Goal: Information Seeking & Learning: Learn about a topic

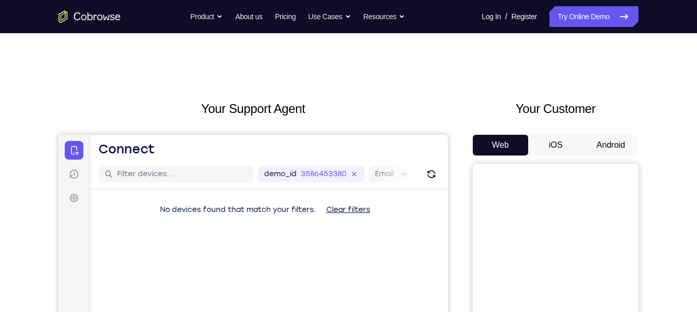
drag, startPoint x: 0, startPoint y: 0, endPoint x: 655, endPoint y: 92, distance: 661.7
click at [613, 145] on button "Android" at bounding box center [610, 145] width 55 height 21
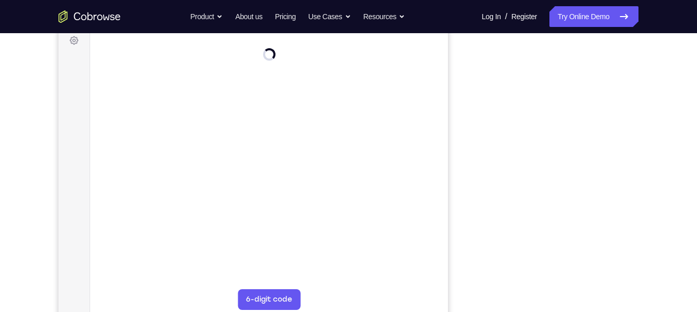
scroll to position [157, 0]
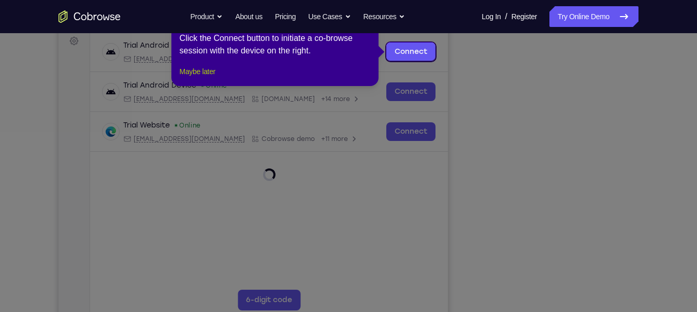
click at [205, 78] on button "Maybe later" at bounding box center [198, 71] width 36 height 12
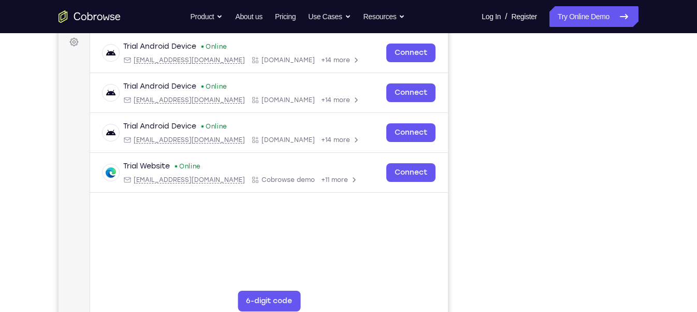
scroll to position [155, 0]
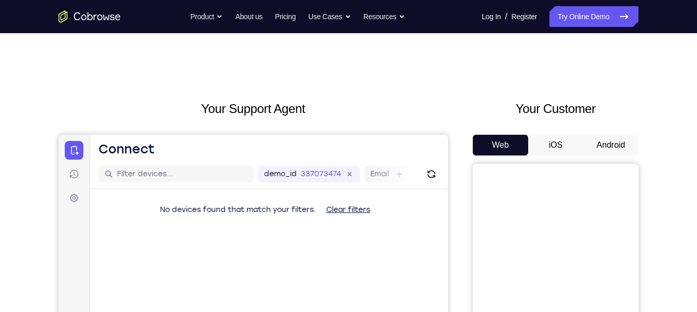
drag, startPoint x: 610, startPoint y: 132, endPoint x: 609, endPoint y: 141, distance: 8.8
click at [609, 141] on div "Your Customer Web iOS Android" at bounding box center [556, 290] width 166 height 382
click at [609, 141] on button "Android" at bounding box center [610, 145] width 55 height 21
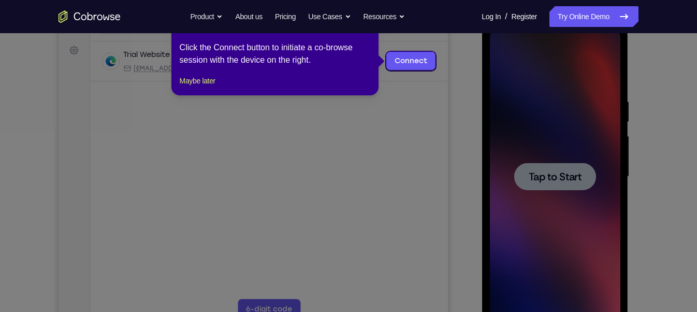
click at [564, 173] on icon at bounding box center [352, 156] width 705 height 312
click at [211, 87] on button "Maybe later" at bounding box center [198, 81] width 36 height 12
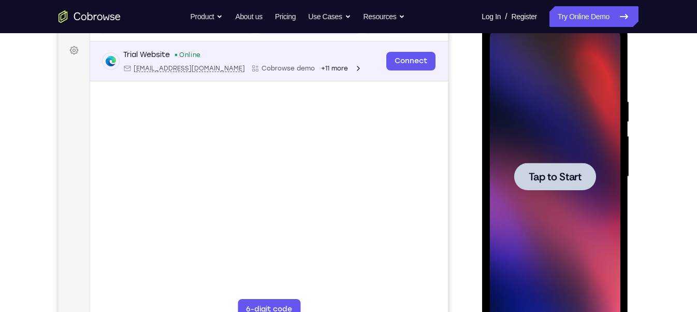
scroll to position [135, 0]
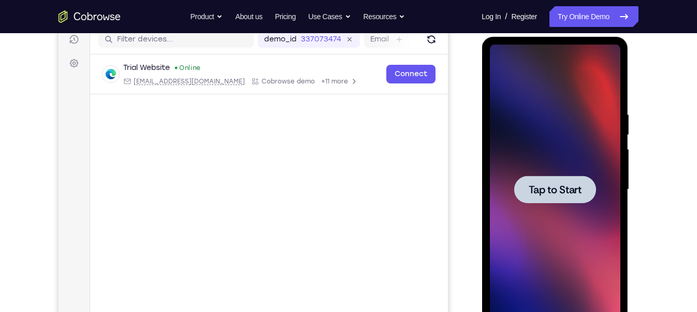
click at [595, 159] on div at bounding box center [554, 190] width 130 height 290
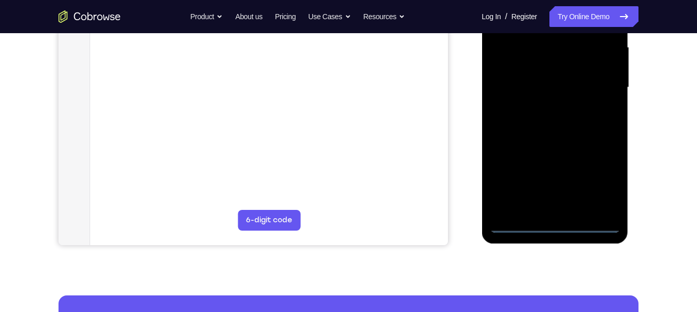
scroll to position [238, 0]
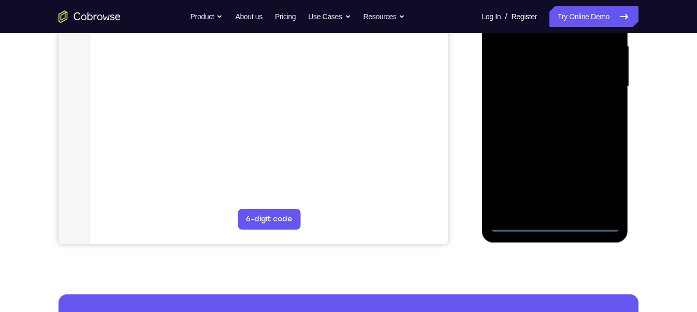
click at [557, 225] on div at bounding box center [554, 87] width 130 height 290
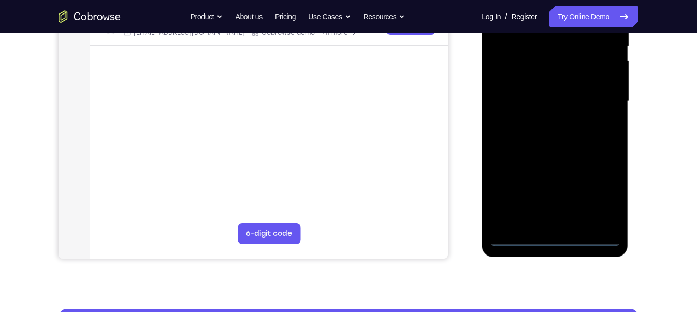
scroll to position [223, 0]
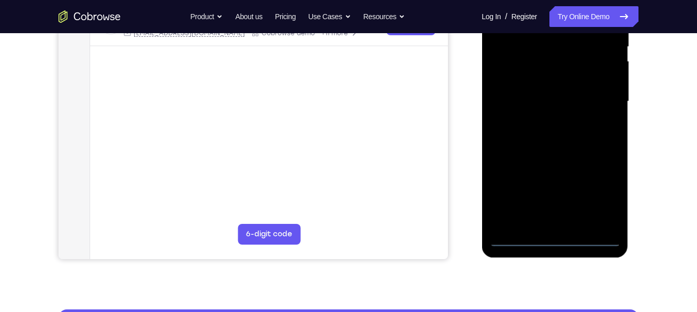
click at [596, 192] on div at bounding box center [554, 102] width 130 height 290
click at [553, 244] on div at bounding box center [554, 102] width 130 height 290
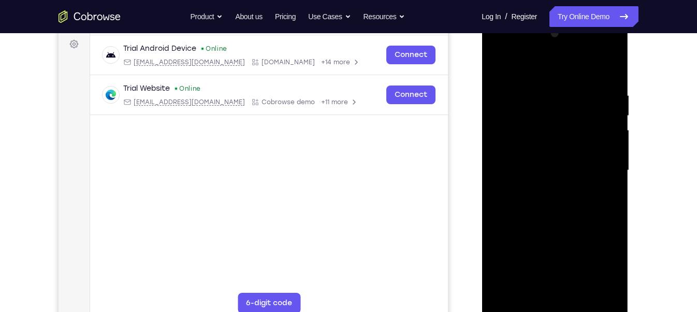
scroll to position [153, 0]
click at [599, 261] on div at bounding box center [554, 171] width 130 height 290
click at [496, 52] on div at bounding box center [554, 171] width 130 height 290
click at [599, 164] on div at bounding box center [554, 171] width 130 height 290
click at [542, 190] on div at bounding box center [554, 171] width 130 height 290
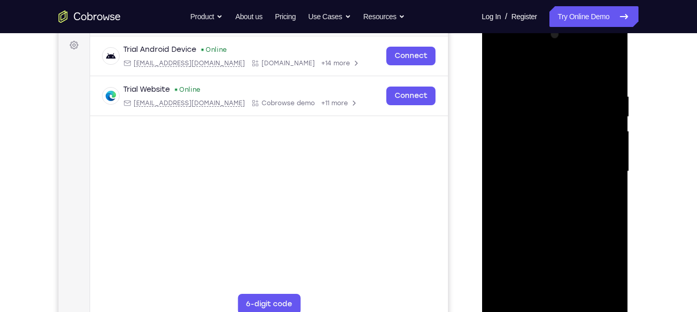
click at [550, 146] on div at bounding box center [554, 171] width 130 height 290
click at [542, 166] on div at bounding box center [554, 171] width 130 height 290
click at [550, 189] on div at bounding box center [554, 171] width 130 height 290
click at [552, 148] on div at bounding box center [554, 171] width 130 height 290
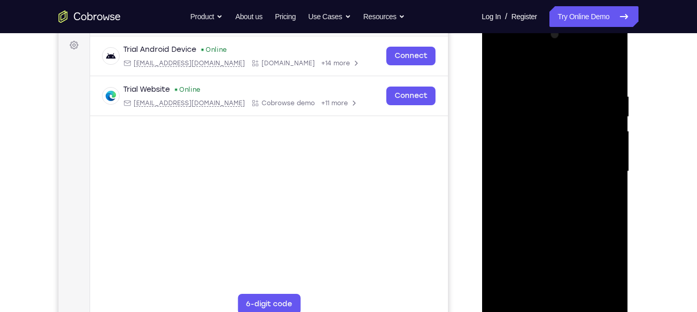
click at [580, 293] on div at bounding box center [554, 171] width 130 height 290
drag, startPoint x: 1124, startPoint y: 206, endPoint x: 570, endPoint y: 226, distance: 553.6
click at [570, 226] on div at bounding box center [554, 171] width 130 height 290
click at [597, 151] on div at bounding box center [554, 171] width 130 height 290
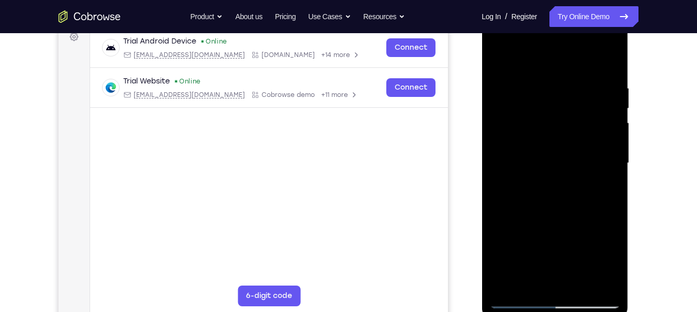
scroll to position [159, 0]
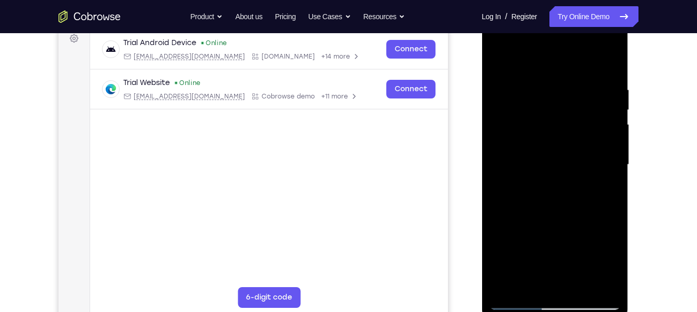
click at [525, 283] on div at bounding box center [554, 165] width 130 height 290
click at [581, 224] on div at bounding box center [554, 165] width 130 height 290
click at [565, 200] on div at bounding box center [554, 165] width 130 height 290
click at [499, 64] on div at bounding box center [554, 165] width 130 height 290
click at [541, 193] on div at bounding box center [554, 165] width 130 height 290
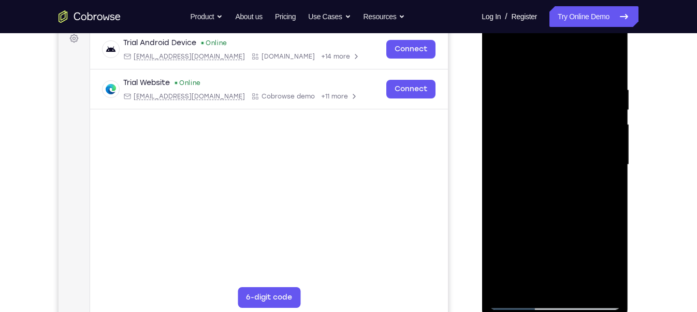
click at [530, 276] on div at bounding box center [554, 165] width 130 height 290
click at [499, 61] on div at bounding box center [554, 165] width 130 height 290
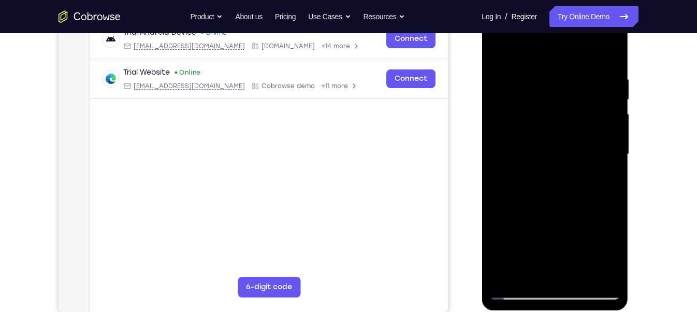
scroll to position [171, 0]
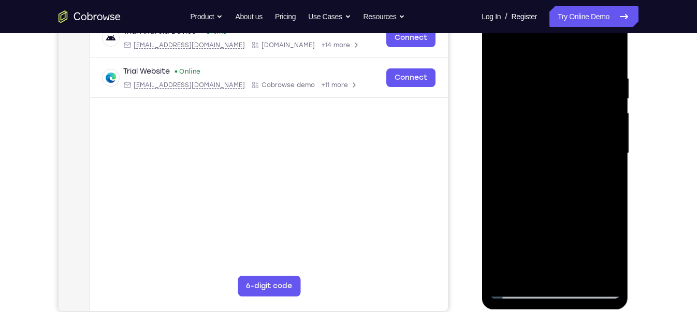
click at [499, 48] on div at bounding box center [554, 153] width 130 height 290
click at [536, 65] on div at bounding box center [554, 153] width 130 height 290
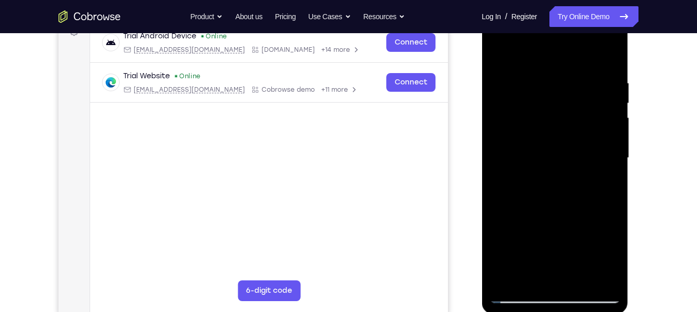
scroll to position [165, 0]
click at [609, 205] on div at bounding box center [554, 159] width 130 height 290
click at [612, 197] on div at bounding box center [554, 159] width 130 height 290
drag, startPoint x: 612, startPoint y: 183, endPoint x: 528, endPoint y: 189, distance: 84.0
click at [528, 189] on div at bounding box center [554, 159] width 130 height 290
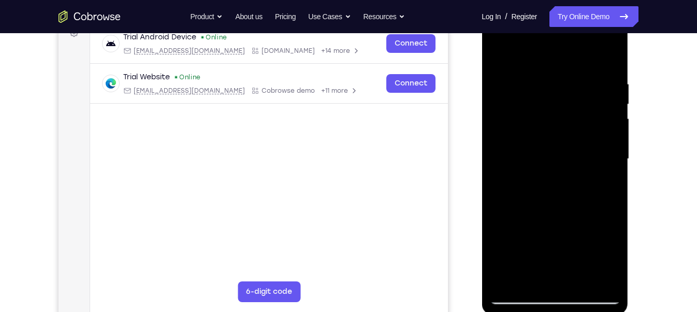
drag, startPoint x: 586, startPoint y: 168, endPoint x: 507, endPoint y: 167, distance: 79.2
click at [507, 167] on div at bounding box center [554, 159] width 130 height 290
click at [598, 145] on div at bounding box center [554, 159] width 130 height 290
drag, startPoint x: 603, startPoint y: 121, endPoint x: 858, endPoint y: 79, distance: 258.2
click at [603, 121] on div at bounding box center [554, 159] width 130 height 290
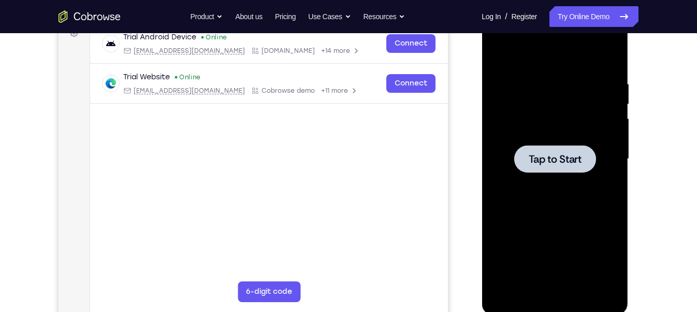
click at [562, 137] on div at bounding box center [554, 159] width 130 height 290
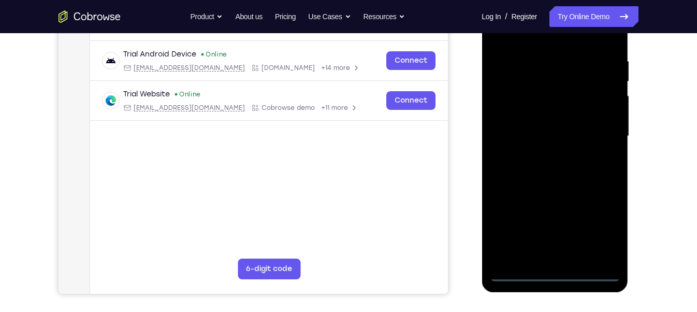
scroll to position [190, 0]
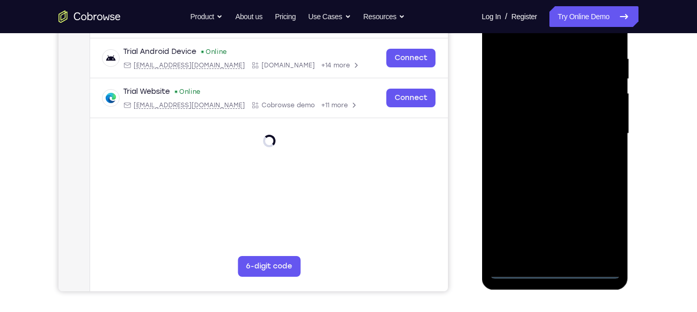
click at [553, 269] on div at bounding box center [554, 134] width 130 height 290
click at [607, 219] on div at bounding box center [554, 134] width 130 height 290
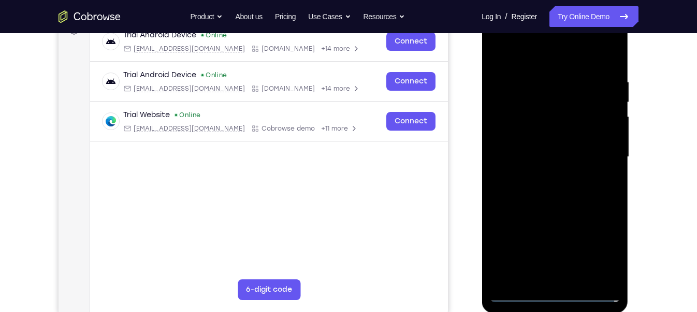
scroll to position [157, 0]
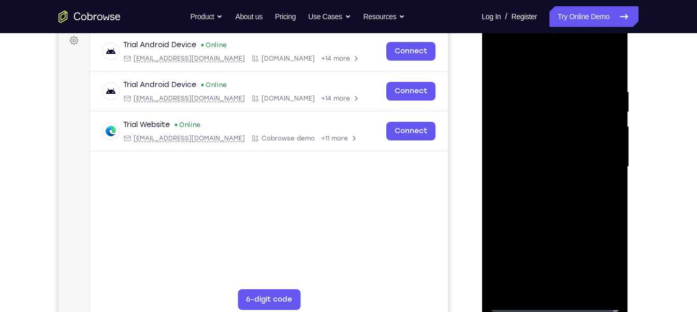
click at [497, 47] on div at bounding box center [554, 167] width 130 height 290
click at [596, 166] on div at bounding box center [554, 167] width 130 height 290
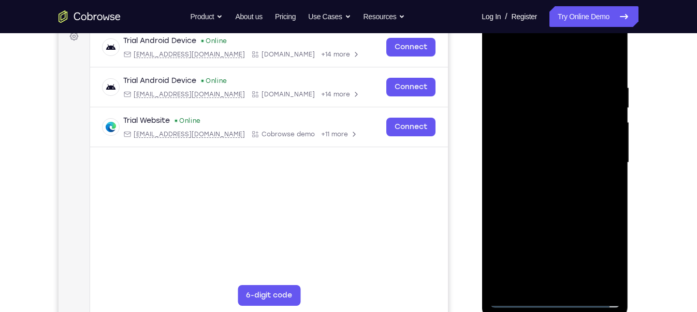
scroll to position [161, 0]
click at [543, 179] on div at bounding box center [554, 163] width 130 height 290
click at [553, 149] on div at bounding box center [554, 163] width 130 height 290
click at [548, 141] on div at bounding box center [554, 163] width 130 height 290
click at [545, 160] on div at bounding box center [554, 163] width 130 height 290
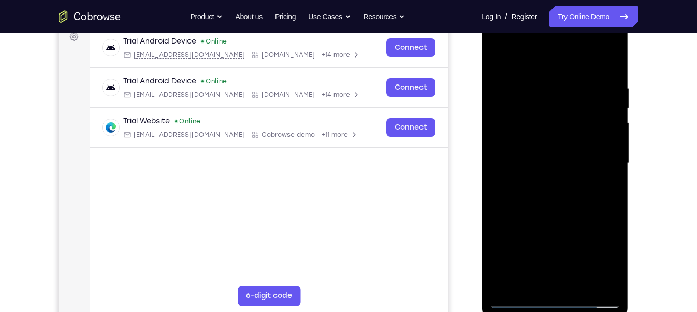
click at [545, 202] on div at bounding box center [554, 163] width 130 height 290
click at [550, 194] on div at bounding box center [554, 163] width 130 height 290
click at [570, 207] on div at bounding box center [554, 163] width 130 height 290
click at [579, 282] on div at bounding box center [554, 163] width 130 height 290
click at [566, 224] on div at bounding box center [554, 163] width 130 height 290
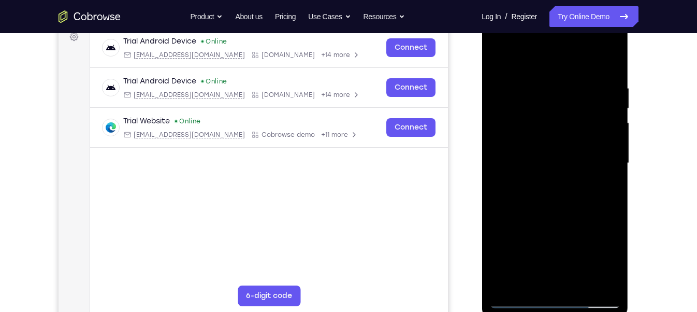
click at [574, 145] on div at bounding box center [554, 163] width 130 height 290
click at [544, 277] on div at bounding box center [554, 163] width 130 height 290
click at [527, 281] on div at bounding box center [554, 163] width 130 height 290
click at [586, 221] on div at bounding box center [554, 163] width 130 height 290
click at [554, 236] on div at bounding box center [554, 163] width 130 height 290
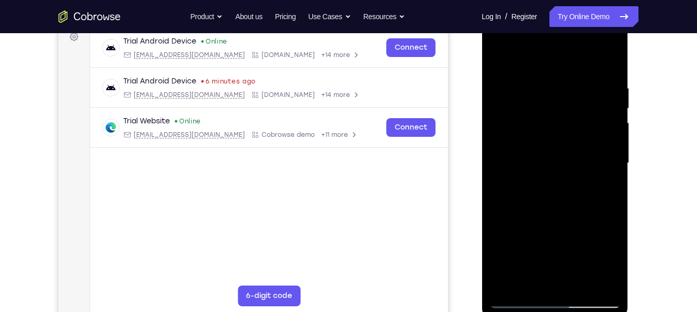
click at [604, 179] on div at bounding box center [554, 163] width 130 height 290
click at [554, 153] on div at bounding box center [554, 163] width 130 height 290
click at [575, 242] on div at bounding box center [554, 163] width 130 height 290
click at [495, 58] on div at bounding box center [554, 163] width 130 height 290
click at [573, 145] on div at bounding box center [554, 163] width 130 height 290
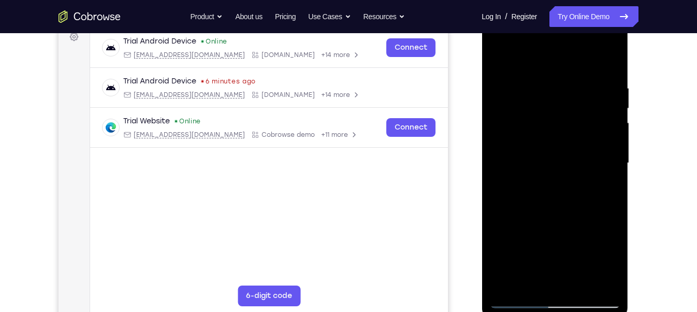
click at [505, 60] on div at bounding box center [554, 163] width 130 height 290
click at [498, 55] on div at bounding box center [554, 163] width 130 height 290
click at [612, 53] on div at bounding box center [554, 163] width 130 height 290
click at [525, 122] on div at bounding box center [554, 163] width 130 height 290
click at [507, 85] on div at bounding box center [554, 163] width 130 height 290
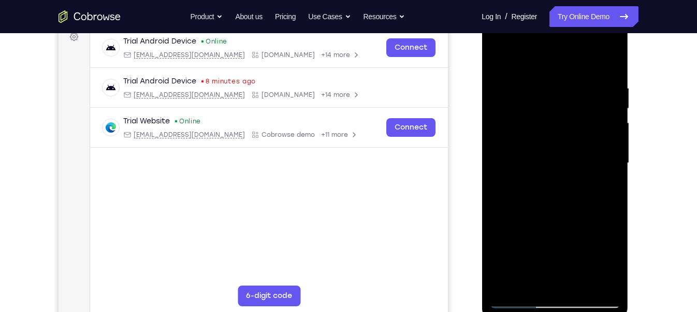
click at [499, 60] on div at bounding box center [554, 163] width 130 height 290
click at [497, 56] on div at bounding box center [554, 163] width 130 height 290
click at [606, 82] on div at bounding box center [554, 163] width 130 height 290
click at [611, 62] on div at bounding box center [554, 163] width 130 height 290
drag, startPoint x: 577, startPoint y: 232, endPoint x: 579, endPoint y: 143, distance: 89.6
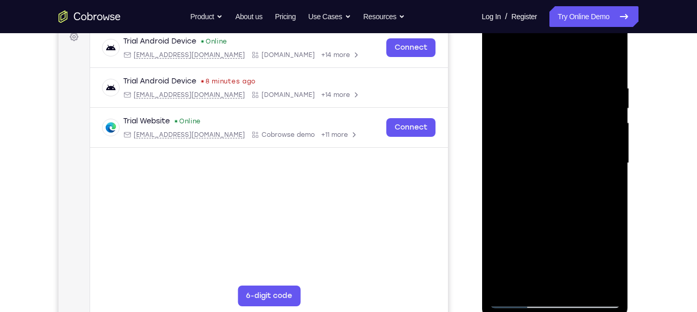
click at [579, 146] on div at bounding box center [554, 163] width 130 height 290
drag, startPoint x: 566, startPoint y: 212, endPoint x: 579, endPoint y: 125, distance: 87.3
click at [575, 145] on div at bounding box center [554, 163] width 130 height 290
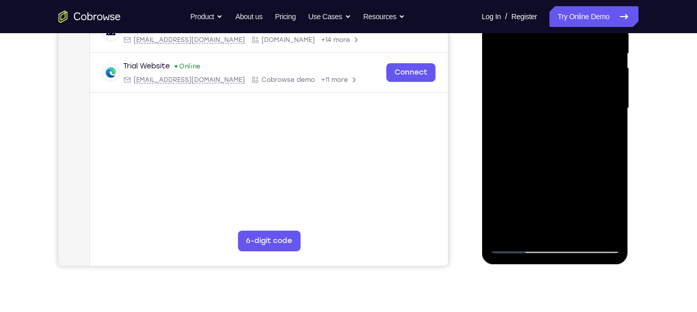
scroll to position [217, 0]
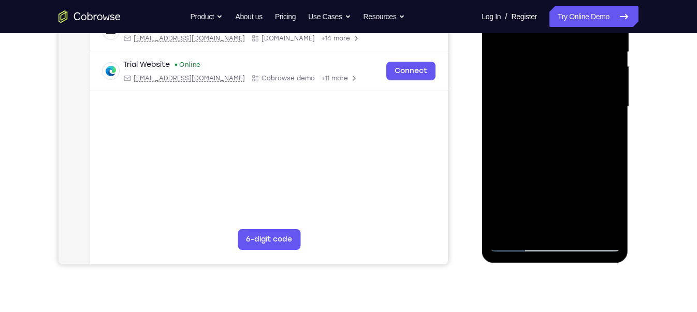
drag, startPoint x: 543, startPoint y: 176, endPoint x: 533, endPoint y: 71, distance: 105.5
click at [533, 71] on div at bounding box center [554, 107] width 130 height 290
drag, startPoint x: 520, startPoint y: 152, endPoint x: 539, endPoint y: 202, distance: 53.7
click at [538, 197] on div at bounding box center [554, 107] width 130 height 290
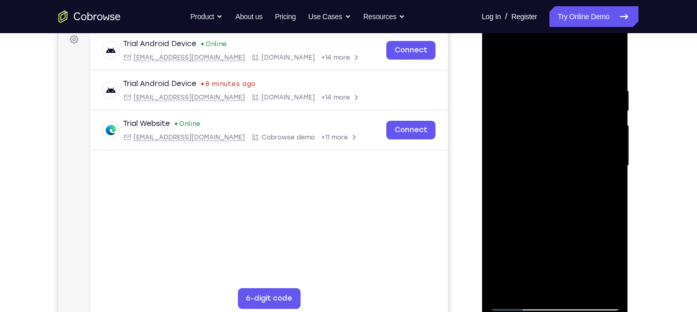
scroll to position [133, 0]
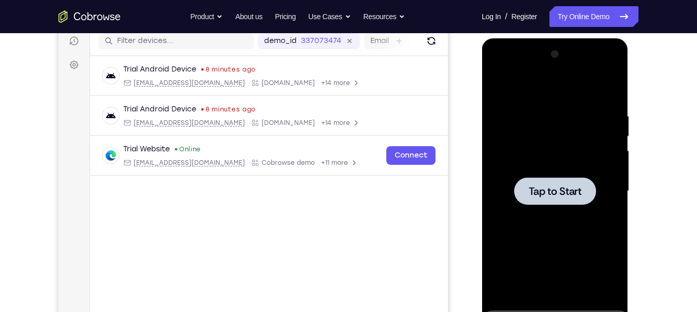
click at [543, 179] on div at bounding box center [554, 190] width 82 height 27
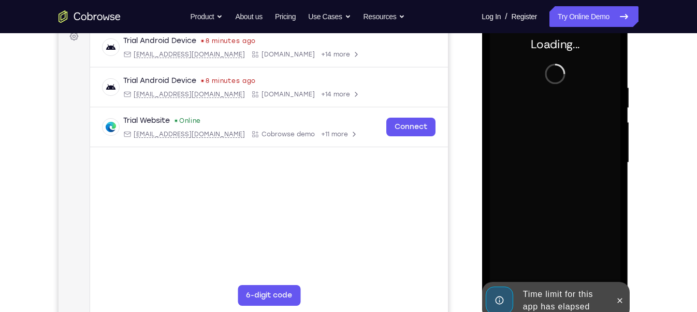
scroll to position [162, 0]
click at [619, 290] on div at bounding box center [619, 299] width 17 height 37
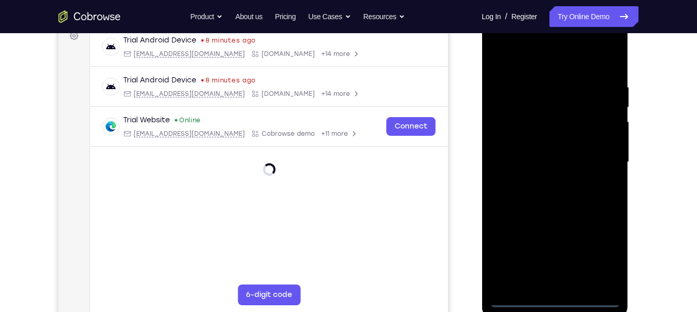
click at [554, 299] on div at bounding box center [554, 162] width 130 height 290
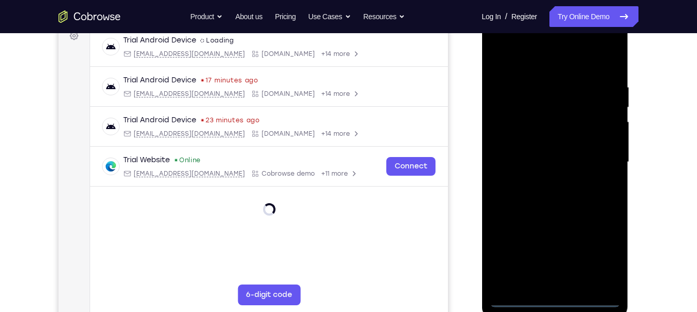
click at [605, 252] on div at bounding box center [554, 162] width 130 height 290
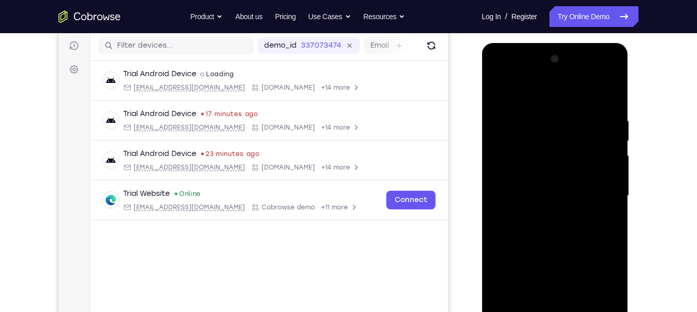
click at [493, 75] on div at bounding box center [554, 196] width 130 height 290
click at [600, 190] on div at bounding box center [554, 196] width 130 height 290
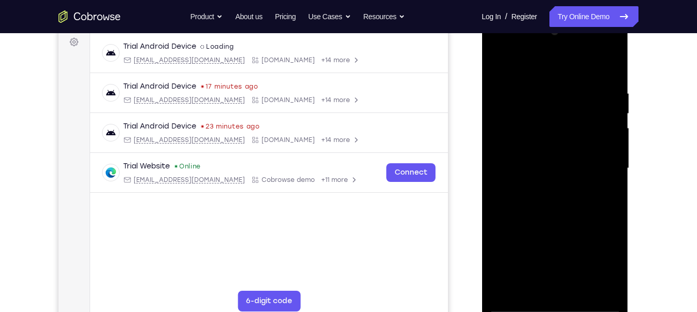
scroll to position [158, 0]
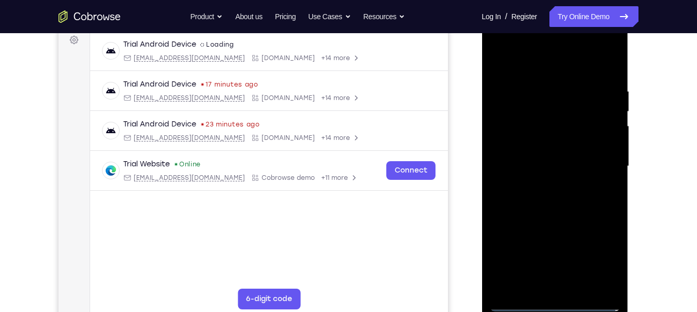
click at [546, 184] on div at bounding box center [554, 166] width 130 height 290
click at [560, 154] on div at bounding box center [554, 166] width 130 height 290
click at [552, 145] on div at bounding box center [554, 166] width 130 height 290
click at [542, 168] on div at bounding box center [554, 166] width 130 height 290
click at [563, 199] on div at bounding box center [554, 166] width 130 height 290
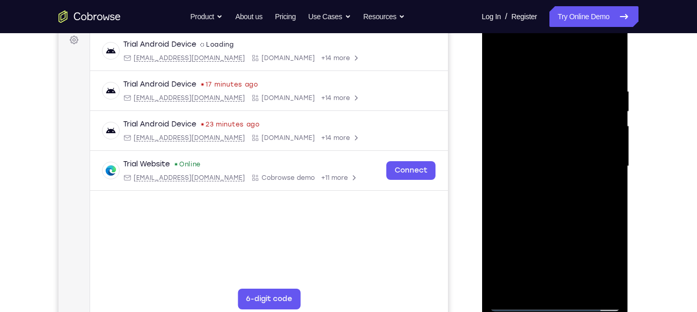
click at [561, 212] on div at bounding box center [554, 166] width 130 height 290
click at [578, 286] on div at bounding box center [554, 166] width 130 height 290
click at [550, 223] on div at bounding box center [554, 166] width 130 height 290
click at [568, 149] on div at bounding box center [554, 166] width 130 height 290
click at [528, 224] on div at bounding box center [554, 166] width 130 height 290
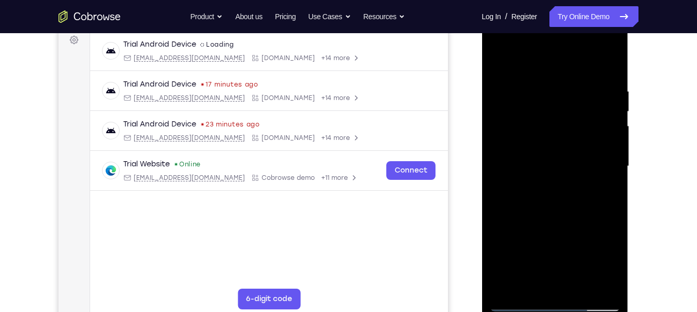
click at [560, 226] on div at bounding box center [554, 166] width 130 height 290
click at [541, 190] on div at bounding box center [554, 166] width 130 height 290
click at [540, 137] on div at bounding box center [554, 166] width 130 height 290
click at [586, 227] on div at bounding box center [554, 166] width 130 height 290
click at [527, 282] on div at bounding box center [554, 166] width 130 height 290
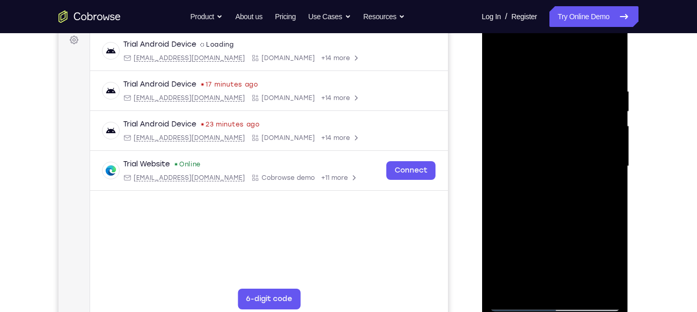
click at [583, 226] on div at bounding box center [554, 166] width 130 height 290
click at [584, 226] on div at bounding box center [554, 166] width 130 height 290
drag, startPoint x: 610, startPoint y: 205, endPoint x: 584, endPoint y: 205, distance: 25.9
click at [584, 205] on div at bounding box center [554, 166] width 130 height 290
click at [554, 238] on div at bounding box center [554, 166] width 130 height 290
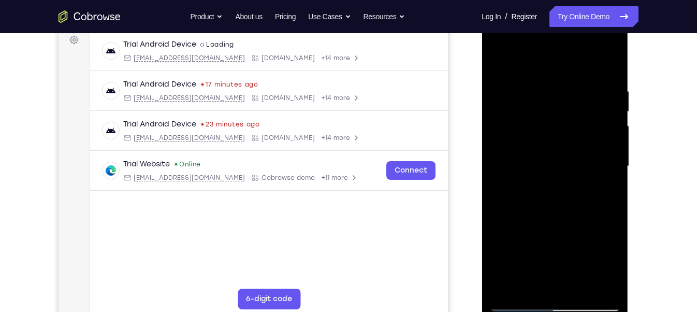
click at [538, 184] on div at bounding box center [554, 166] width 130 height 290
drag, startPoint x: 512, startPoint y: 132, endPoint x: 510, endPoint y: 179, distance: 46.7
click at [510, 179] on div at bounding box center [554, 166] width 130 height 290
drag, startPoint x: 521, startPoint y: 114, endPoint x: 522, endPoint y: 78, distance: 36.2
click at [522, 78] on div at bounding box center [554, 166] width 130 height 290
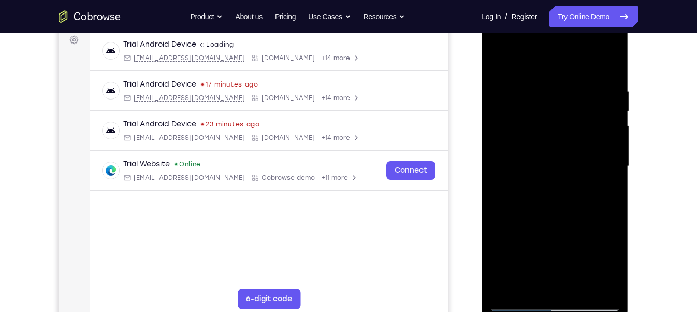
click at [528, 181] on div at bounding box center [554, 166] width 130 height 290
click at [498, 66] on div at bounding box center [554, 166] width 130 height 290
click at [542, 173] on div at bounding box center [554, 166] width 130 height 290
click at [499, 57] on div at bounding box center [554, 166] width 130 height 290
click at [501, 58] on div at bounding box center [554, 166] width 130 height 290
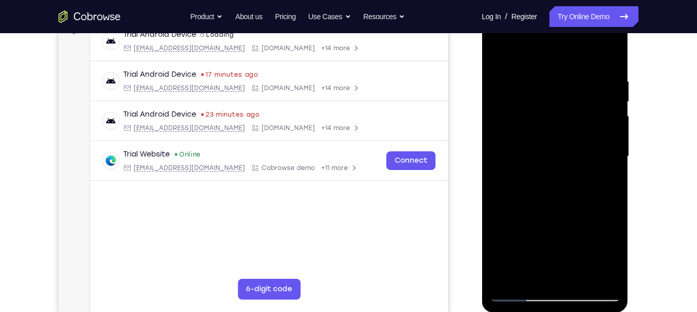
scroll to position [168, 0]
click at [547, 82] on div at bounding box center [554, 156] width 130 height 290
click at [611, 105] on div at bounding box center [554, 156] width 130 height 290
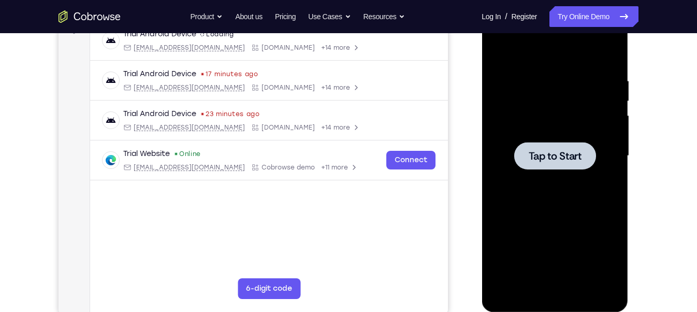
click at [563, 141] on div at bounding box center [554, 156] width 130 height 290
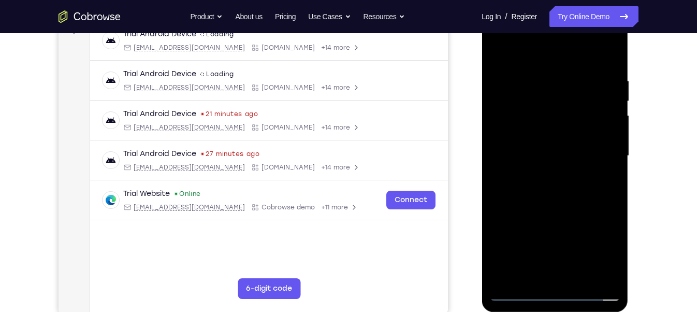
click at [555, 292] on div at bounding box center [554, 156] width 130 height 290
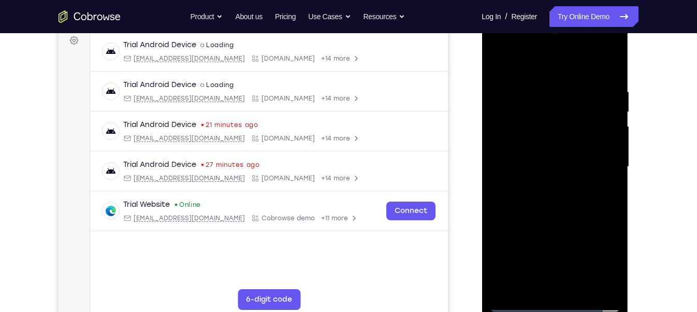
scroll to position [157, 0]
click at [596, 261] on div at bounding box center [554, 167] width 130 height 290
click at [498, 46] on div at bounding box center [554, 167] width 130 height 290
click at [600, 161] on div at bounding box center [554, 167] width 130 height 290
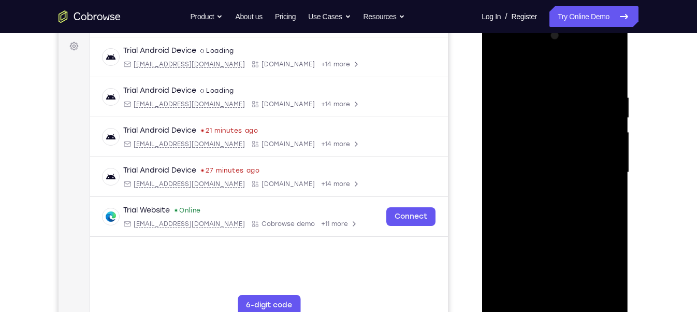
scroll to position [151, 0]
click at [538, 190] on div at bounding box center [554, 173] width 130 height 290
click at [559, 161] on div at bounding box center [554, 173] width 130 height 290
click at [552, 150] on div at bounding box center [554, 173] width 130 height 290
click at [539, 176] on div at bounding box center [554, 173] width 130 height 290
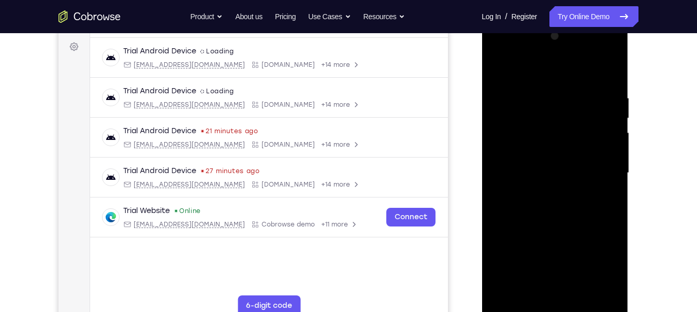
click at [541, 208] on div at bounding box center [554, 173] width 130 height 290
click at [563, 200] on div at bounding box center [554, 173] width 130 height 290
drag, startPoint x: 536, startPoint y: 76, endPoint x: 536, endPoint y: 40, distance: 35.2
click at [536, 40] on div at bounding box center [554, 173] width 130 height 290
click at [563, 218] on div at bounding box center [554, 173] width 130 height 290
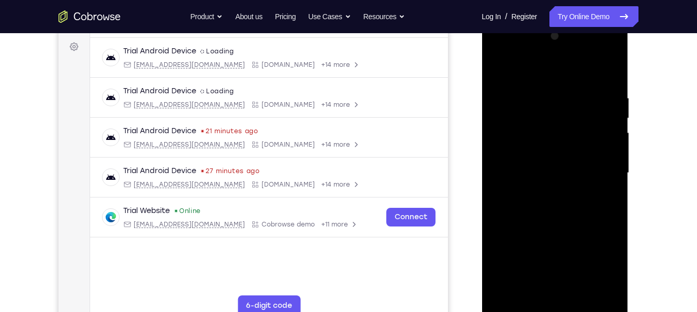
scroll to position [155, 0]
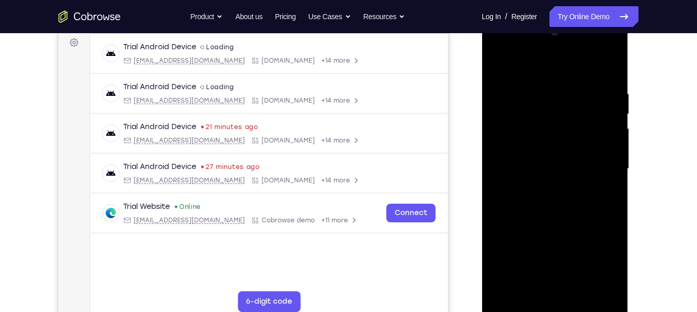
click at [584, 290] on div at bounding box center [554, 169] width 130 height 290
click at [561, 221] on div at bounding box center [554, 169] width 130 height 290
click at [561, 179] on div at bounding box center [554, 169] width 130 height 290
click at [538, 281] on div at bounding box center [554, 169] width 130 height 290
click at [554, 139] on div at bounding box center [554, 169] width 130 height 290
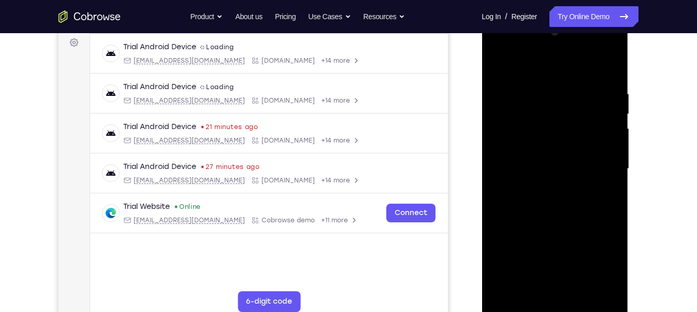
click at [585, 231] on div at bounding box center [554, 169] width 130 height 290
click at [545, 190] on div at bounding box center [554, 169] width 130 height 290
click at [543, 159] on div at bounding box center [554, 169] width 130 height 290
click at [588, 248] on div at bounding box center [554, 169] width 130 height 290
click at [606, 192] on div at bounding box center [554, 169] width 130 height 290
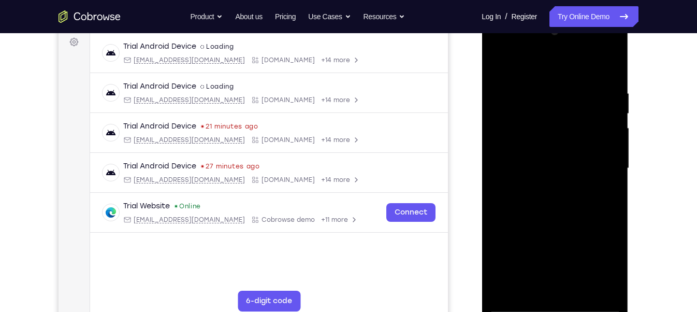
scroll to position [157, 0]
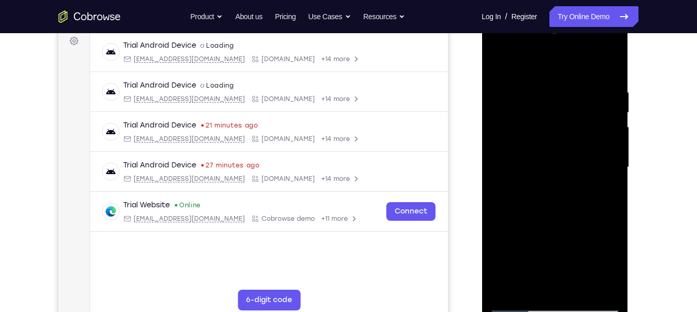
click at [543, 189] on div at bounding box center [554, 167] width 130 height 290
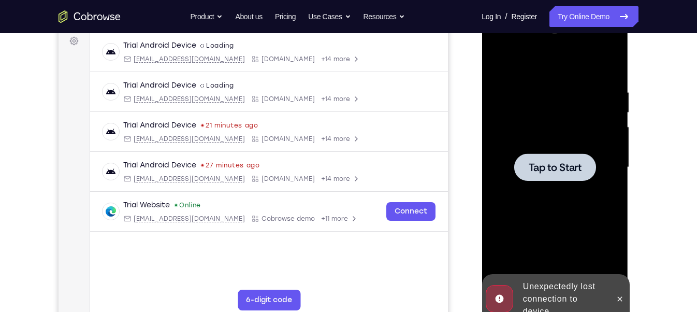
click at [549, 145] on div at bounding box center [554, 167] width 130 height 290
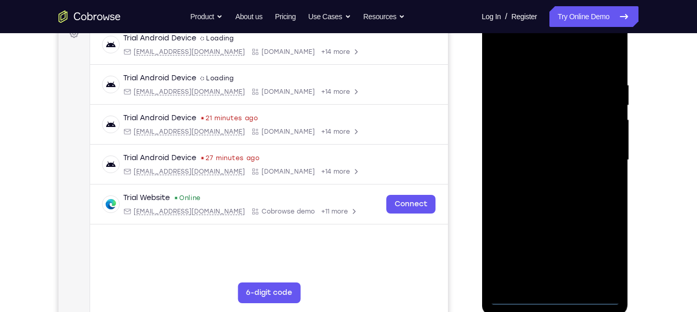
scroll to position [171, 0]
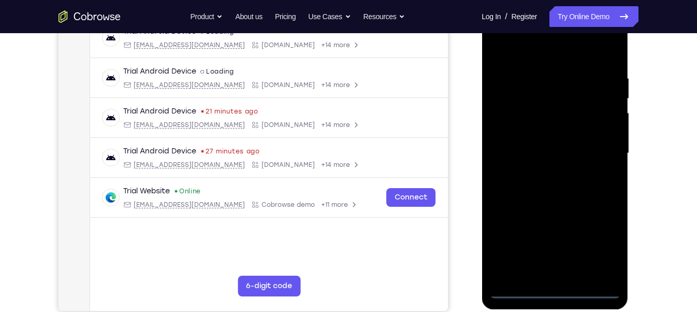
click at [550, 286] on div at bounding box center [554, 153] width 130 height 290
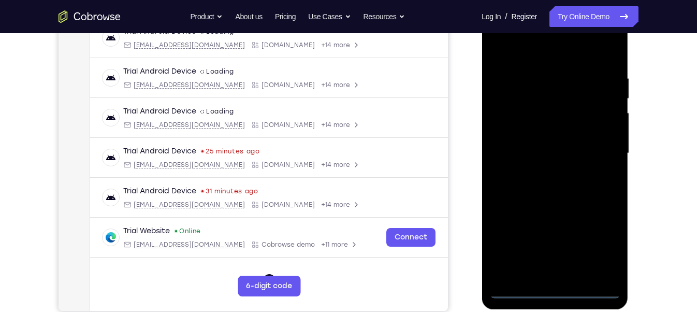
click at [551, 287] on div at bounding box center [554, 153] width 130 height 290
click at [557, 286] on div at bounding box center [554, 153] width 130 height 290
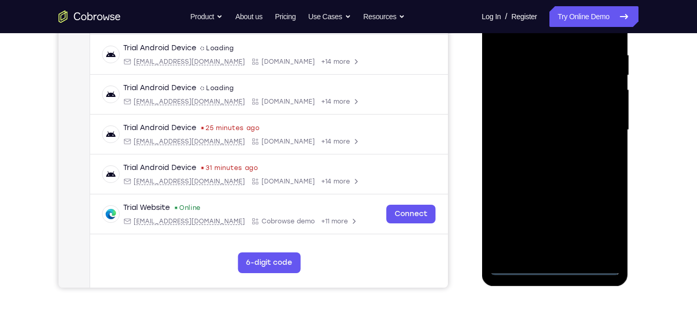
scroll to position [195, 0]
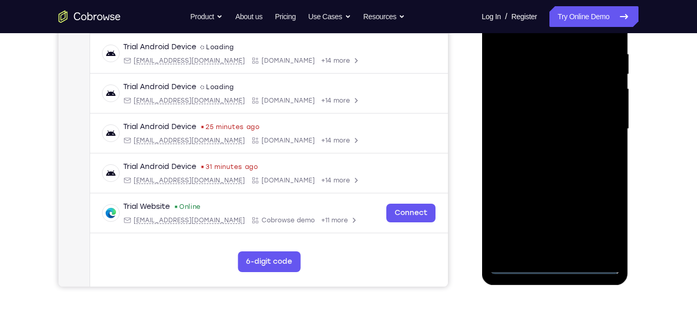
click at [552, 268] on div at bounding box center [554, 129] width 130 height 290
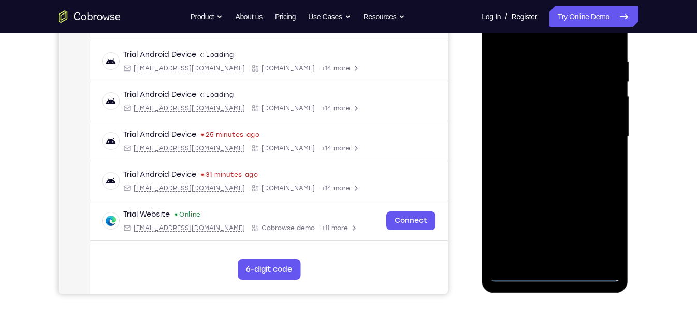
scroll to position [188, 0]
drag, startPoint x: 602, startPoint y: 223, endPoint x: 636, endPoint y: 161, distance: 69.7
click at [629, 161] on html "Online web based iOS Simulators and Android Emulators. Run iPhone, iPad, Mobile…" at bounding box center [555, 138] width 148 height 311
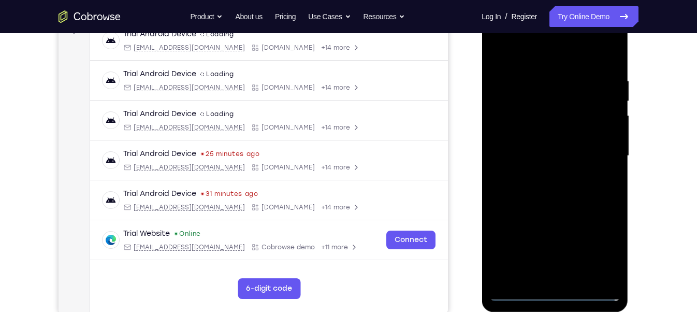
scroll to position [161, 0]
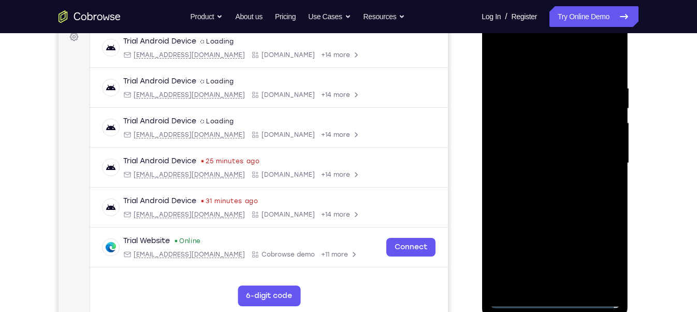
click at [555, 300] on div at bounding box center [554, 163] width 130 height 290
click at [600, 250] on div at bounding box center [554, 163] width 130 height 290
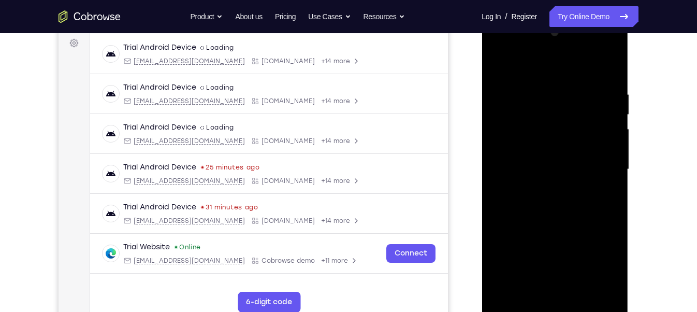
scroll to position [154, 0]
click at [505, 51] on div at bounding box center [554, 170] width 130 height 290
click at [594, 164] on div at bounding box center [554, 170] width 130 height 290
click at [543, 190] on div at bounding box center [554, 170] width 130 height 290
click at [570, 161] on div at bounding box center [554, 170] width 130 height 290
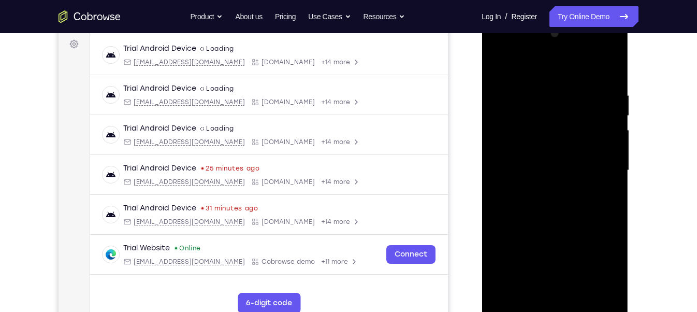
click at [574, 149] on div at bounding box center [554, 170] width 130 height 290
click at [555, 163] on div at bounding box center [554, 170] width 130 height 290
click at [549, 168] on div at bounding box center [554, 170] width 130 height 290
click at [541, 209] on div at bounding box center [554, 170] width 130 height 290
click at [542, 198] on div at bounding box center [554, 170] width 130 height 290
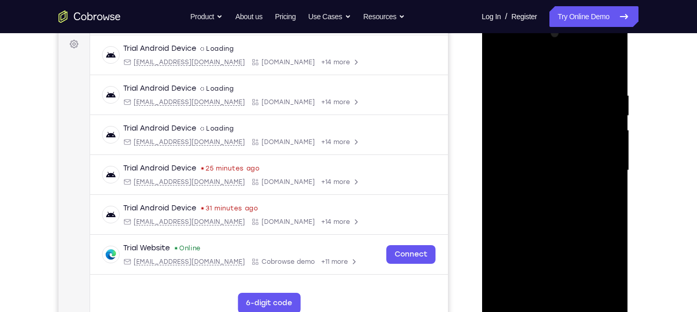
click at [568, 220] on div at bounding box center [554, 170] width 130 height 290
click at [579, 289] on div at bounding box center [554, 170] width 130 height 290
click at [557, 224] on div at bounding box center [554, 170] width 130 height 290
click at [576, 153] on div at bounding box center [554, 170] width 130 height 290
click at [540, 285] on div at bounding box center [554, 170] width 130 height 290
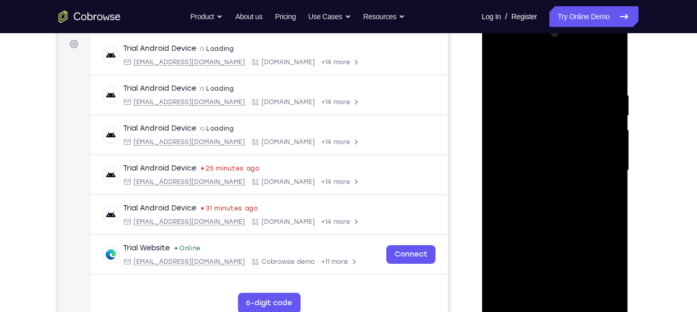
click at [528, 289] on div at bounding box center [554, 170] width 130 height 290
click at [556, 242] on div at bounding box center [554, 170] width 130 height 290
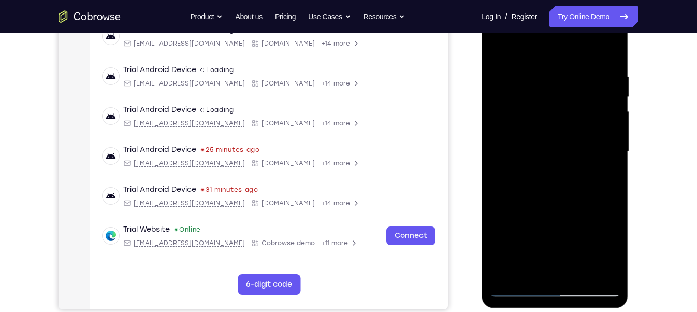
click at [523, 166] on div at bounding box center [554, 152] width 130 height 290
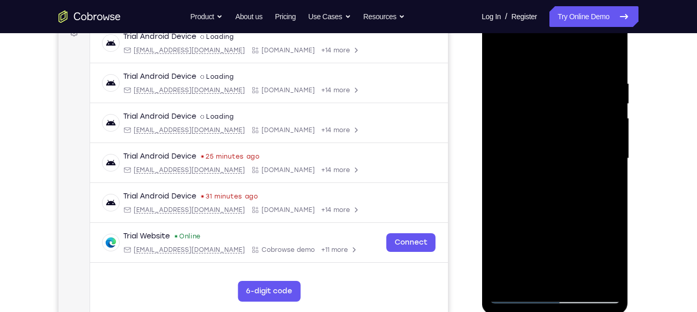
scroll to position [164, 0]
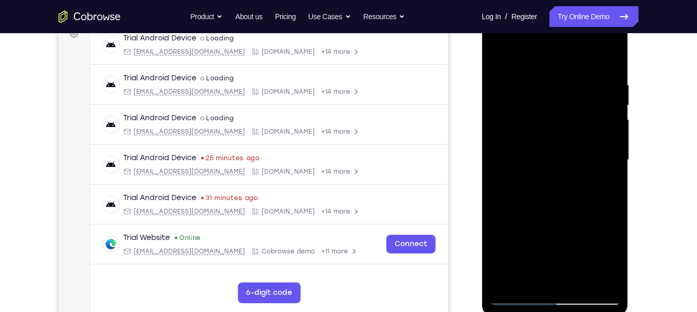
click at [559, 96] on div at bounding box center [554, 160] width 130 height 290
click at [593, 190] on div at bounding box center [554, 160] width 130 height 290
click at [534, 117] on div at bounding box center [554, 160] width 130 height 290
click at [522, 273] on div at bounding box center [554, 160] width 130 height 290
click at [530, 278] on div at bounding box center [554, 160] width 130 height 290
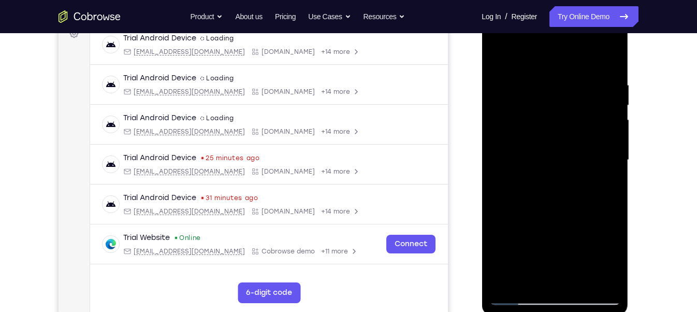
click at [584, 239] on div at bounding box center [554, 160] width 130 height 290
click at [502, 55] on div at bounding box center [554, 160] width 130 height 290
click at [499, 7] on div at bounding box center [554, 7] width 146 height 0
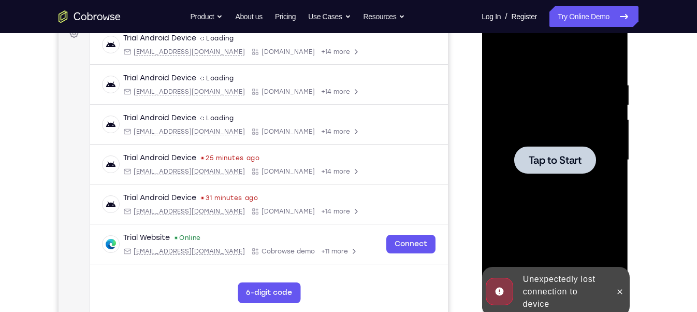
click at [556, 165] on span "Tap to Start" at bounding box center [554, 160] width 53 height 10
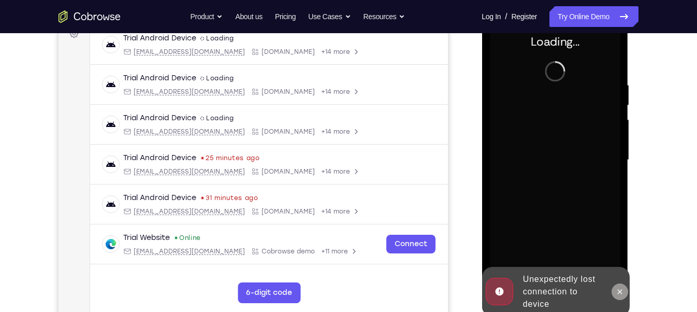
click at [615, 293] on icon at bounding box center [619, 291] width 8 height 8
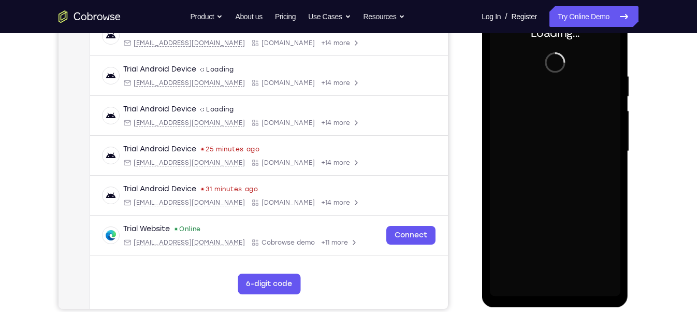
scroll to position [172, 0]
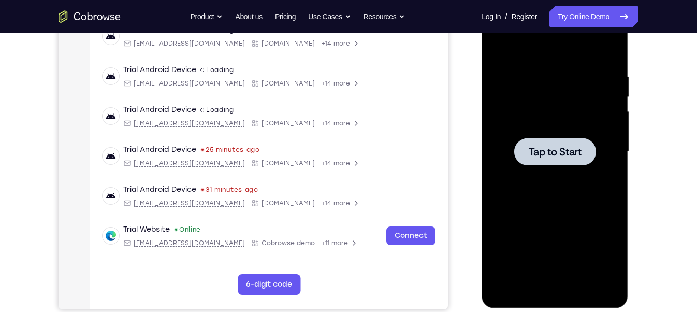
click at [558, 179] on div at bounding box center [554, 152] width 130 height 290
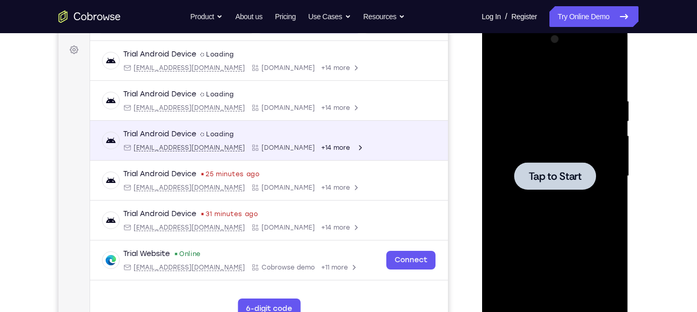
scroll to position [149, 0]
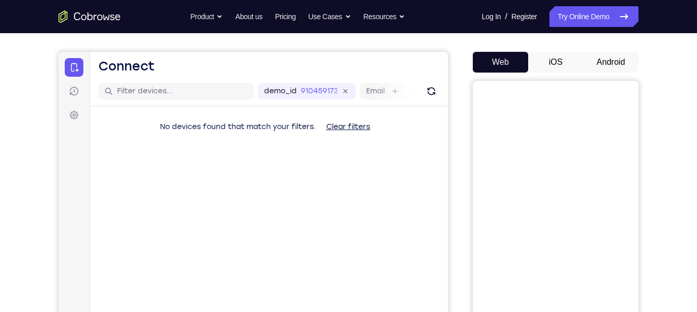
click at [612, 57] on button "Android" at bounding box center [610, 62] width 55 height 21
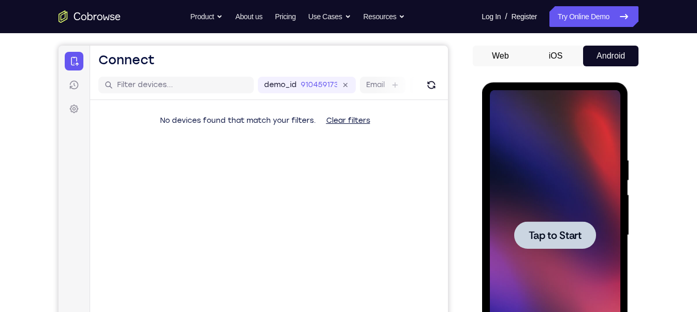
click at [551, 227] on div at bounding box center [554, 234] width 82 height 27
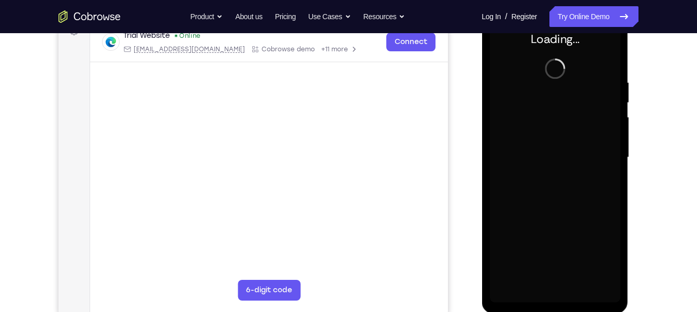
scroll to position [166, 0]
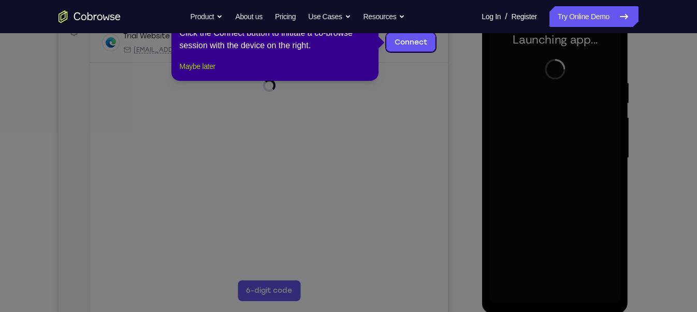
click at [214, 72] on button "Maybe later" at bounding box center [198, 66] width 36 height 12
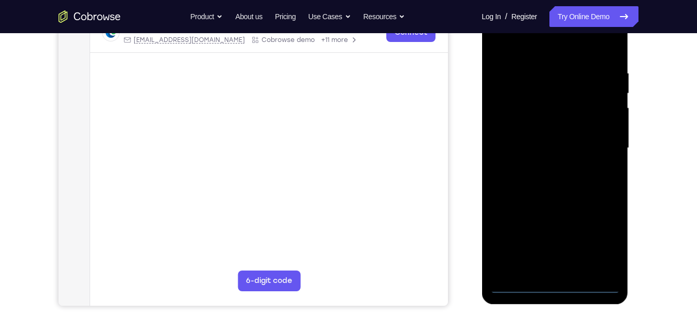
scroll to position [177, 0]
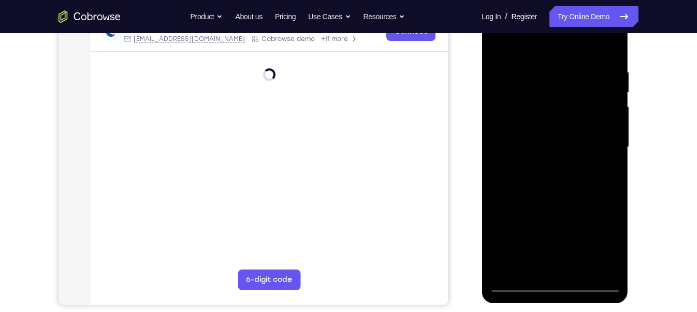
click at [553, 282] on div at bounding box center [554, 147] width 130 height 290
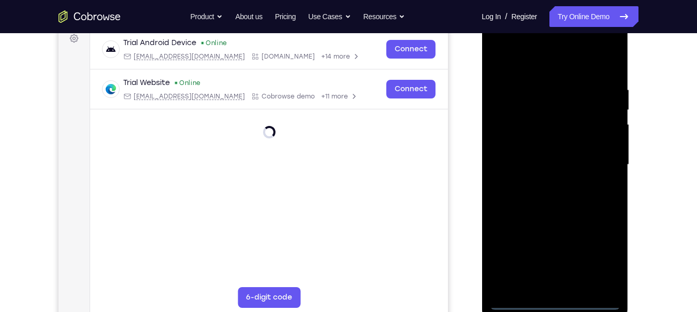
scroll to position [158, 0]
click at [605, 262] on div at bounding box center [554, 166] width 130 height 290
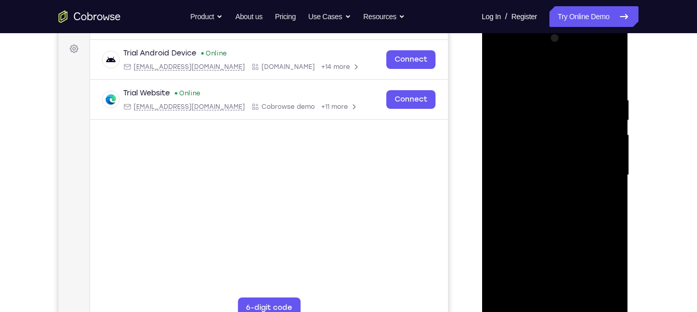
scroll to position [149, 0]
click at [503, 53] on div at bounding box center [554, 175] width 130 height 290
click at [601, 167] on div at bounding box center [554, 175] width 130 height 290
click at [539, 195] on div at bounding box center [554, 175] width 130 height 290
click at [545, 190] on div at bounding box center [554, 175] width 130 height 290
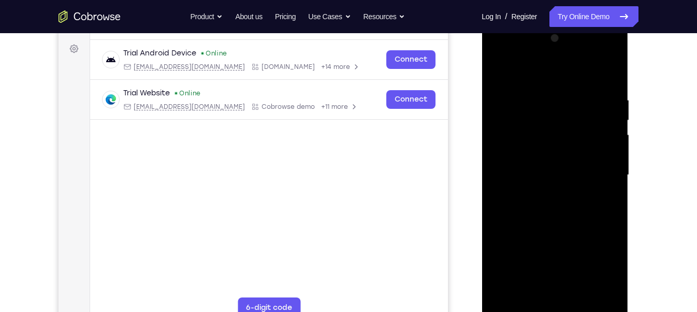
click at [538, 162] on div at bounding box center [554, 175] width 130 height 290
click at [552, 127] on div at bounding box center [554, 175] width 130 height 290
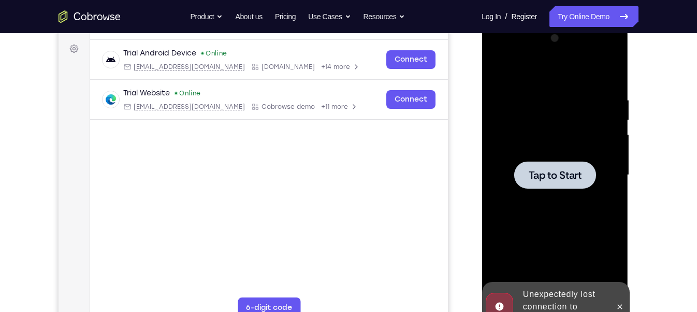
click at [552, 127] on div at bounding box center [554, 175] width 130 height 290
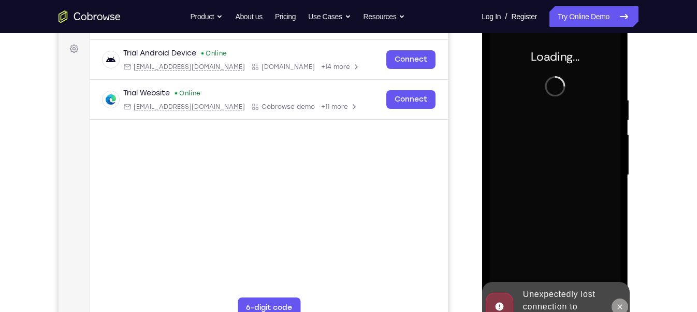
click at [616, 304] on icon at bounding box center [619, 306] width 8 height 8
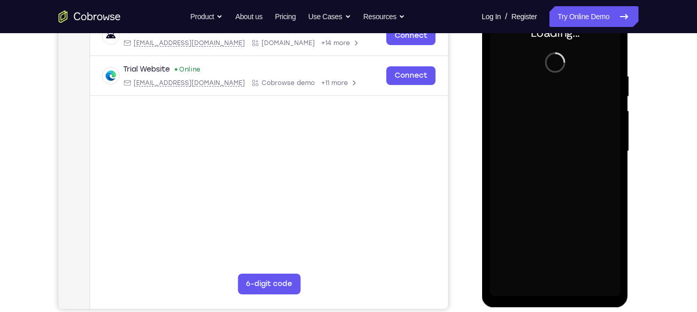
scroll to position [163, 0]
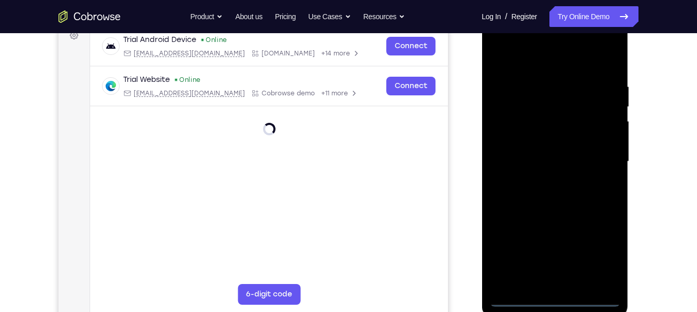
click at [548, 300] on div at bounding box center [554, 162] width 130 height 290
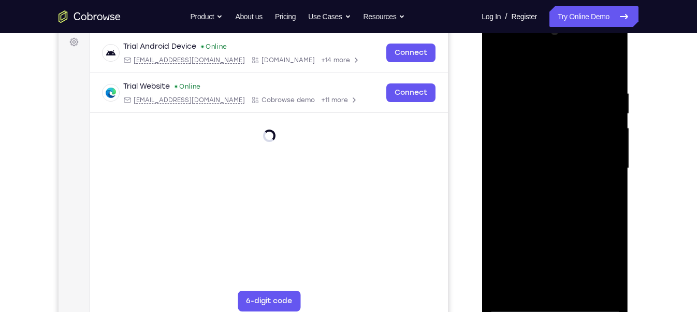
scroll to position [166, 0]
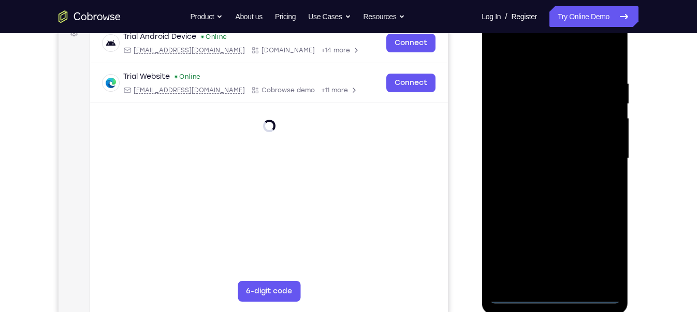
click at [555, 292] on div at bounding box center [554, 158] width 130 height 290
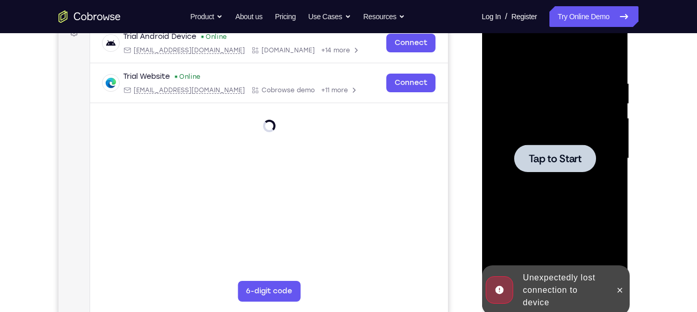
click at [583, 204] on div at bounding box center [554, 158] width 130 height 290
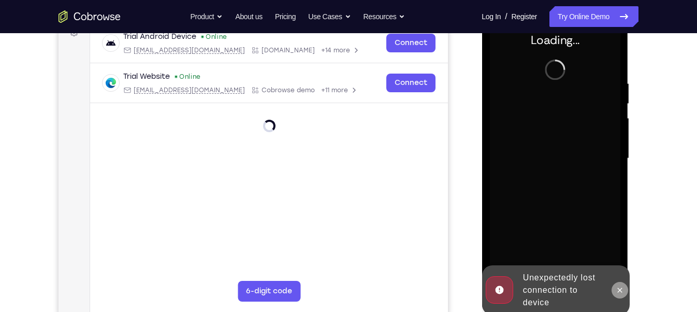
click at [621, 294] on button at bounding box center [619, 290] width 17 height 17
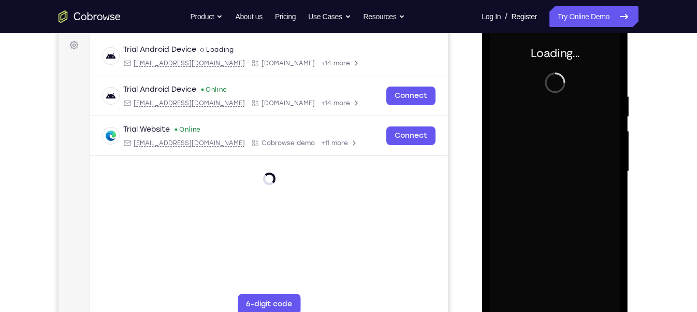
scroll to position [152, 0]
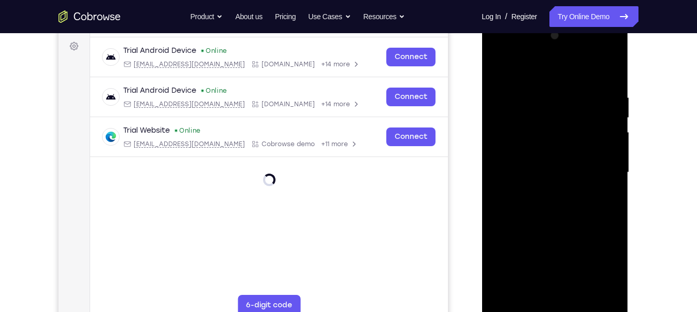
click at [553, 310] on div at bounding box center [554, 172] width 130 height 290
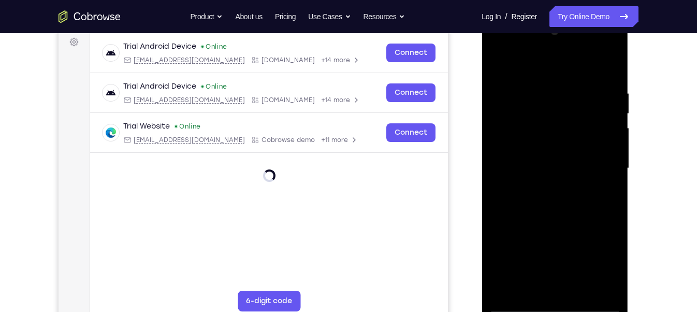
scroll to position [156, 0]
click at [554, 301] on div at bounding box center [554, 168] width 130 height 290
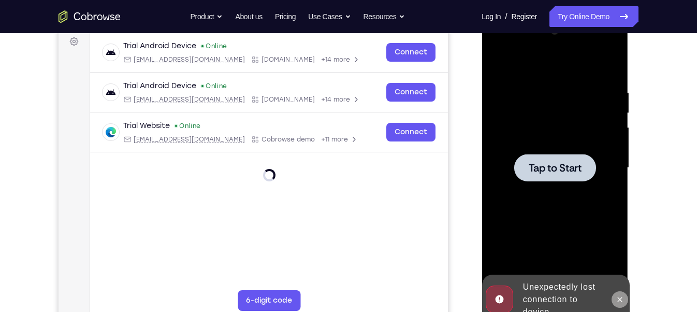
click at [613, 293] on button at bounding box center [619, 299] width 17 height 17
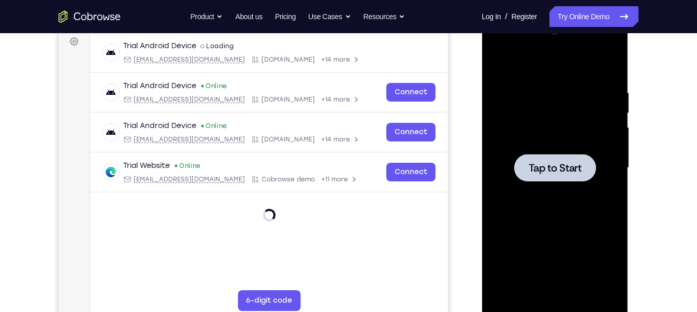
click at [558, 202] on div at bounding box center [554, 168] width 130 height 290
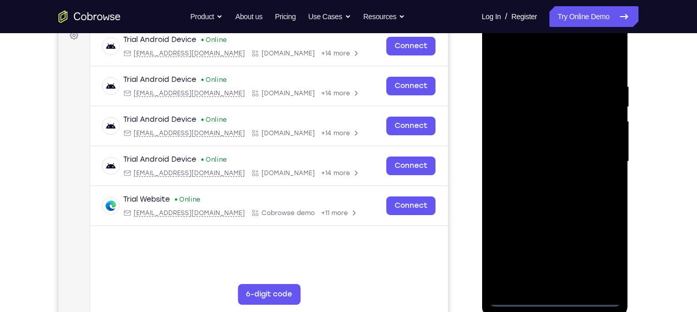
scroll to position [163, 0]
click at [550, 295] on div at bounding box center [554, 161] width 130 height 290
click at [558, 296] on div at bounding box center [554, 161] width 130 height 290
click at [597, 253] on div at bounding box center [554, 161] width 130 height 290
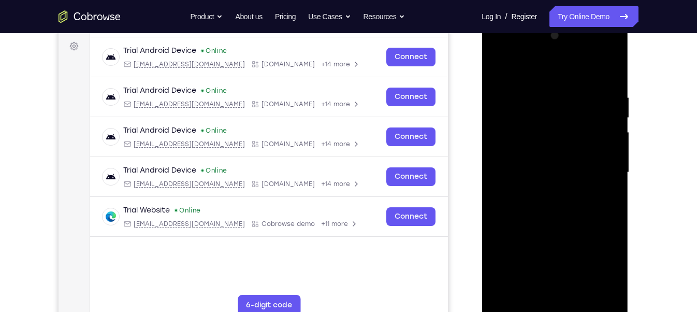
scroll to position [151, 0]
click at [499, 49] on div at bounding box center [554, 173] width 130 height 290
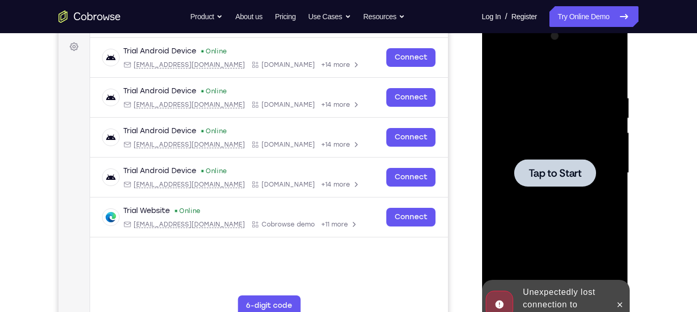
click at [534, 139] on div at bounding box center [554, 173] width 130 height 290
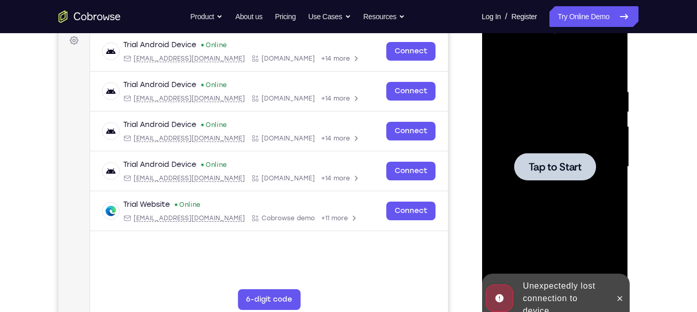
scroll to position [160, 0]
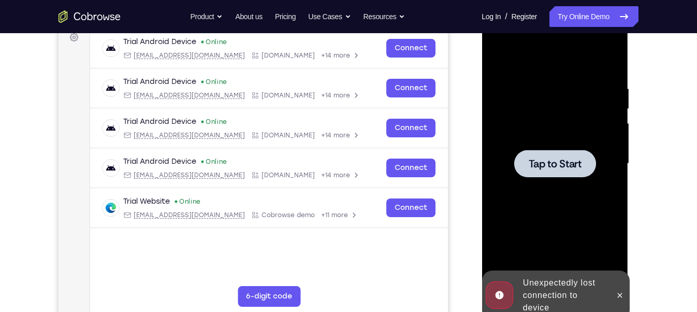
click at [556, 161] on span "Tap to Start" at bounding box center [554, 163] width 53 height 10
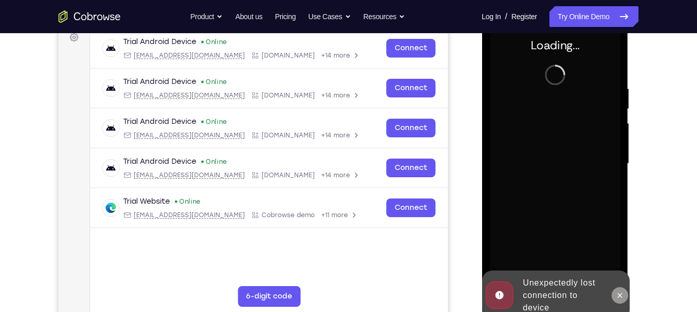
click at [619, 294] on icon at bounding box center [619, 295] width 8 height 8
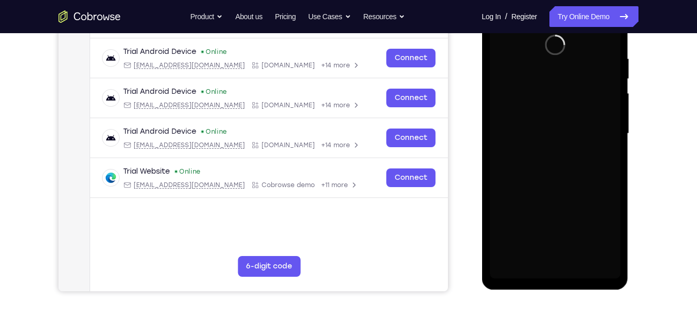
scroll to position [186, 0]
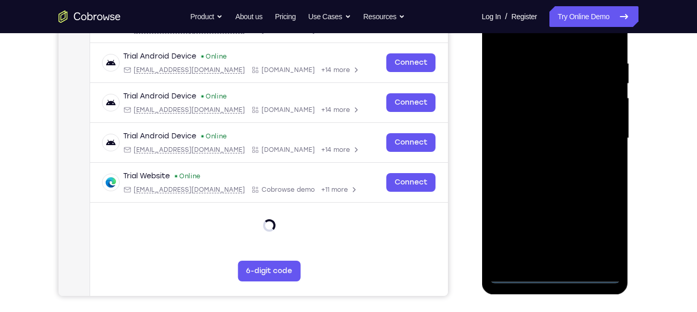
click at [553, 275] on div at bounding box center [554, 138] width 130 height 290
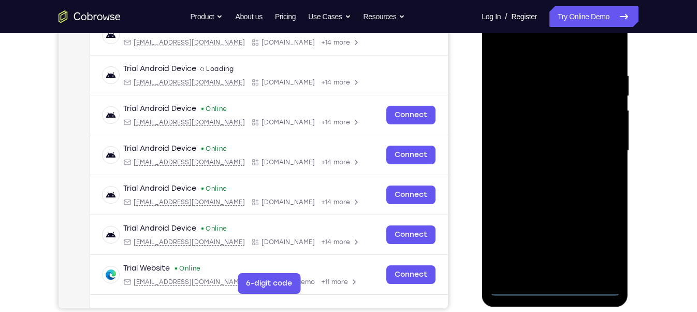
scroll to position [172, 0]
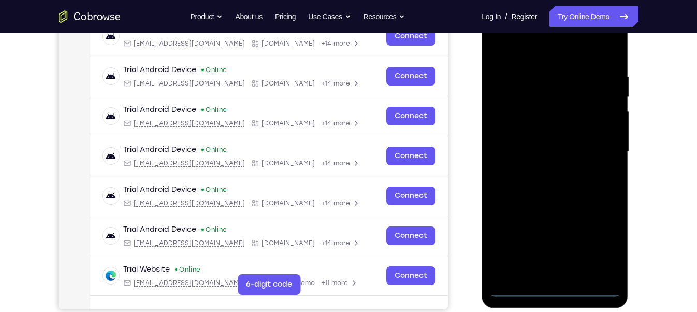
click at [600, 235] on div at bounding box center [554, 152] width 130 height 290
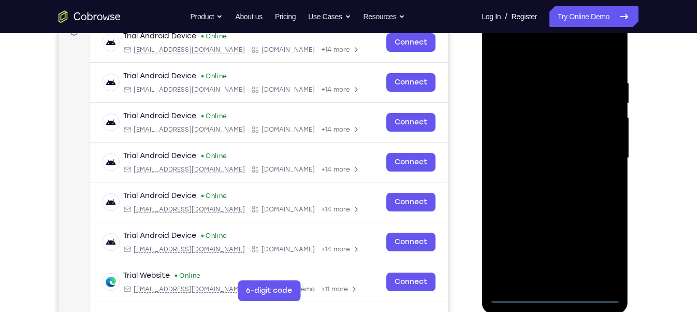
scroll to position [166, 0]
click at [609, 251] on div at bounding box center [554, 158] width 130 height 290
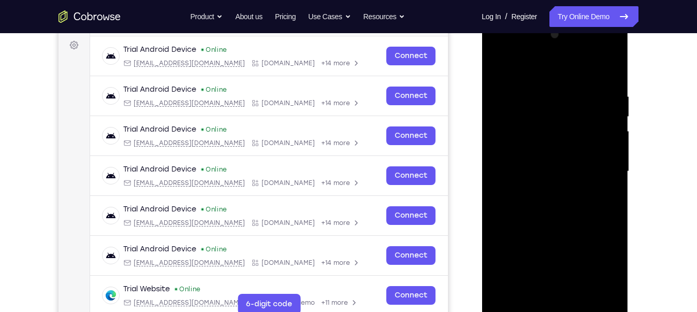
click at [499, 52] on div at bounding box center [554, 171] width 130 height 290
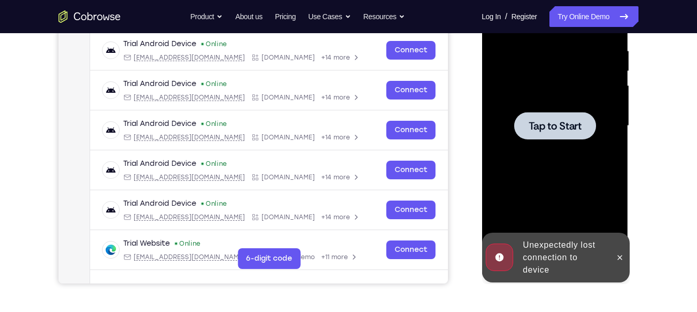
scroll to position [199, 0]
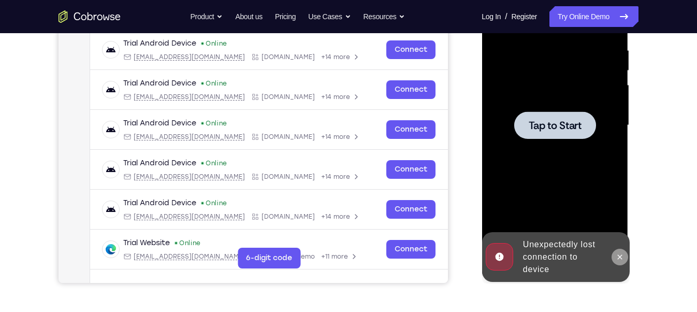
click at [616, 260] on icon at bounding box center [619, 257] width 8 height 8
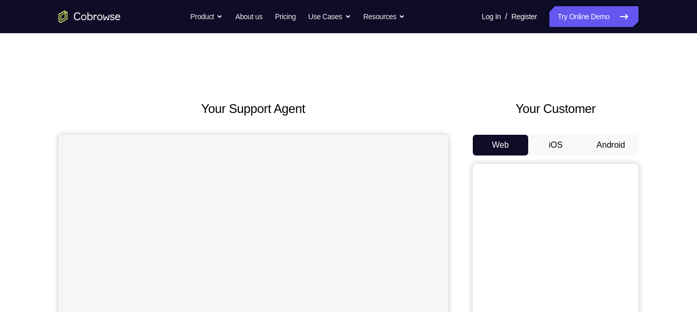
scroll to position [92, 0]
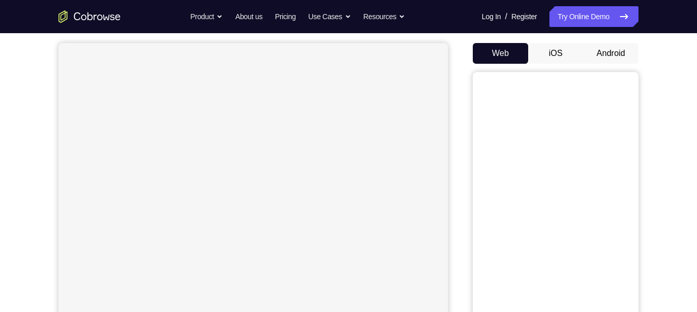
click at [615, 60] on button "Android" at bounding box center [610, 53] width 55 height 21
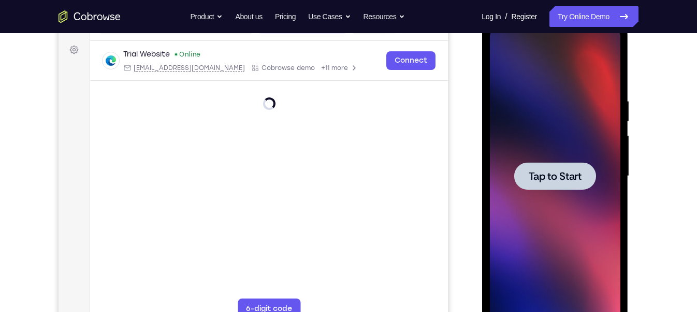
scroll to position [149, 0]
click at [553, 170] on span "Tap to Start" at bounding box center [554, 175] width 53 height 10
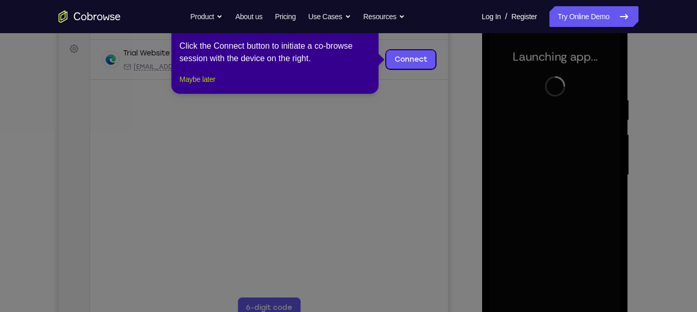
click at [215, 85] on button "Maybe later" at bounding box center [198, 79] width 36 height 12
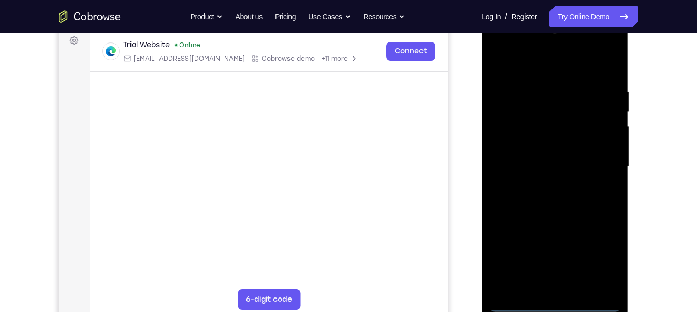
scroll to position [160, 0]
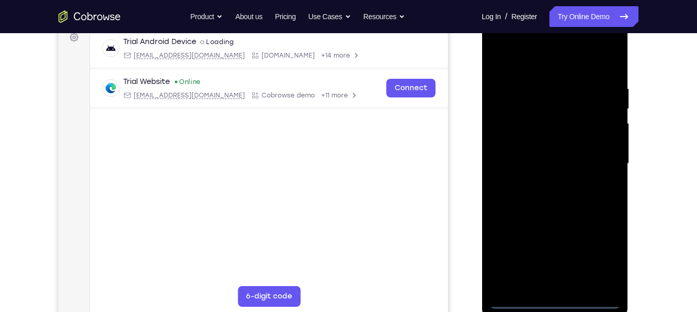
click at [554, 297] on div at bounding box center [554, 164] width 130 height 290
click at [550, 302] on div at bounding box center [554, 164] width 130 height 290
click at [601, 257] on div at bounding box center [554, 164] width 130 height 290
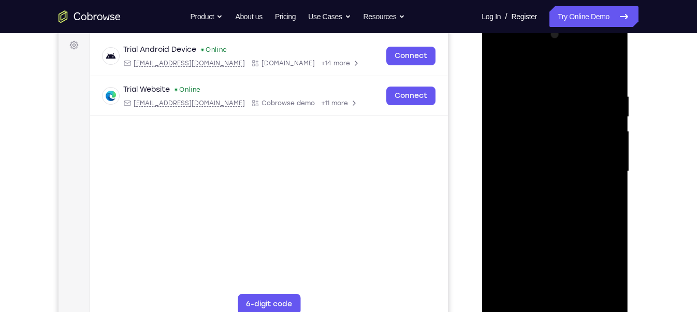
scroll to position [152, 0]
click at [496, 50] on div at bounding box center [554, 172] width 130 height 290
click at [598, 165] on div at bounding box center [554, 172] width 130 height 290
click at [544, 190] on div at bounding box center [554, 172] width 130 height 290
click at [537, 159] on div at bounding box center [554, 172] width 130 height 290
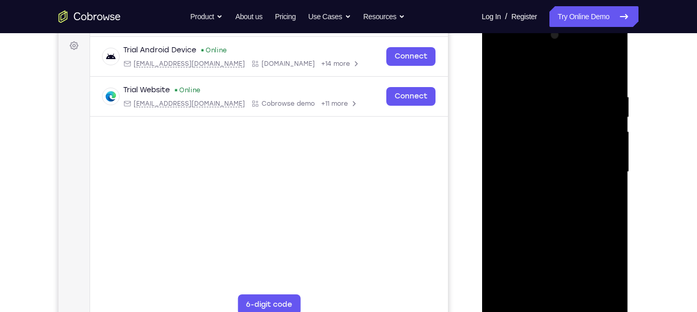
click at [553, 144] on div at bounding box center [554, 172] width 130 height 290
click at [546, 169] on div at bounding box center [554, 172] width 130 height 290
click at [558, 217] on div at bounding box center [554, 172] width 130 height 290
drag, startPoint x: 545, startPoint y: 76, endPoint x: 551, endPoint y: 31, distance: 45.5
click at [551, 31] on div at bounding box center [554, 172] width 130 height 290
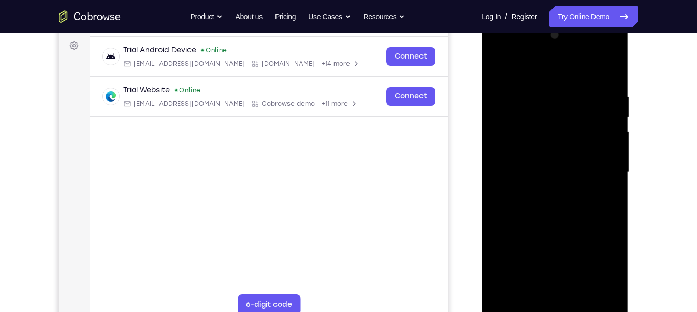
click at [577, 292] on div at bounding box center [554, 172] width 130 height 290
click at [577, 222] on div at bounding box center [554, 172] width 130 height 290
click at [594, 151] on div at bounding box center [554, 172] width 130 height 290
click at [533, 285] on div at bounding box center [554, 172] width 130 height 290
click at [526, 290] on div at bounding box center [554, 172] width 130 height 290
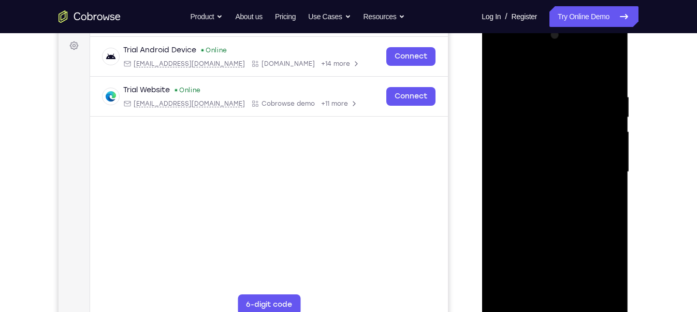
click at [579, 230] on div at bounding box center [554, 172] width 130 height 290
click at [584, 228] on div at bounding box center [554, 172] width 130 height 290
click at [603, 187] on div at bounding box center [554, 172] width 130 height 290
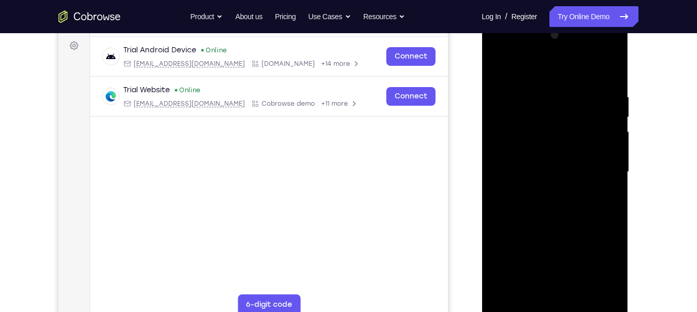
click at [526, 285] on div at bounding box center [554, 172] width 130 height 290
click at [527, 280] on div at bounding box center [554, 172] width 130 height 290
click at [498, 230] on div at bounding box center [554, 172] width 130 height 290
click at [541, 190] on div at bounding box center [554, 172] width 130 height 290
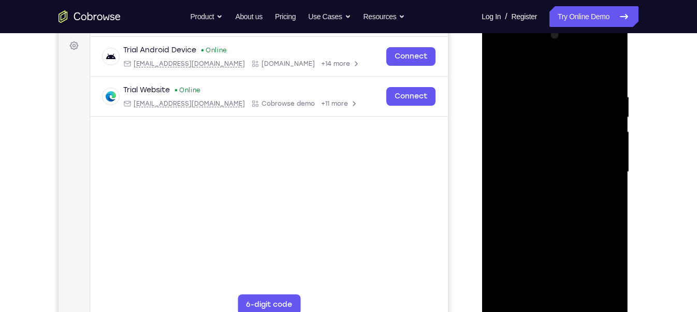
click at [541, 186] on div at bounding box center [554, 172] width 130 height 290
click at [501, 291] on div at bounding box center [554, 172] width 130 height 290
click at [527, 292] on div at bounding box center [554, 172] width 130 height 290
click at [497, 229] on div at bounding box center [554, 172] width 130 height 290
click at [607, 187] on div at bounding box center [554, 172] width 130 height 290
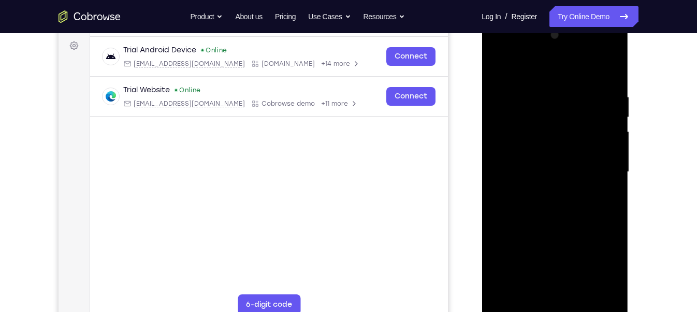
click at [533, 195] on div at bounding box center [554, 172] width 130 height 290
click at [525, 289] on div at bounding box center [554, 172] width 130 height 290
click at [497, 227] on div at bounding box center [554, 172] width 130 height 290
click at [607, 188] on div at bounding box center [554, 172] width 130 height 290
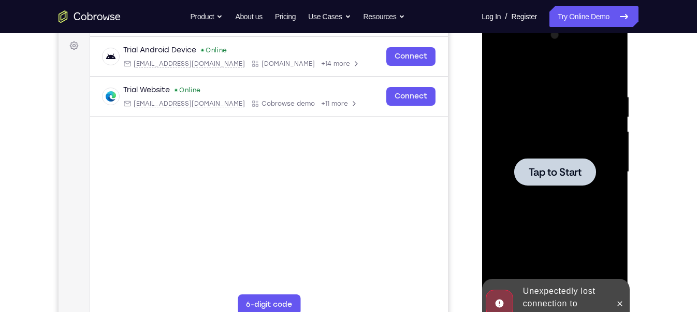
click at [549, 194] on div at bounding box center [554, 172] width 130 height 290
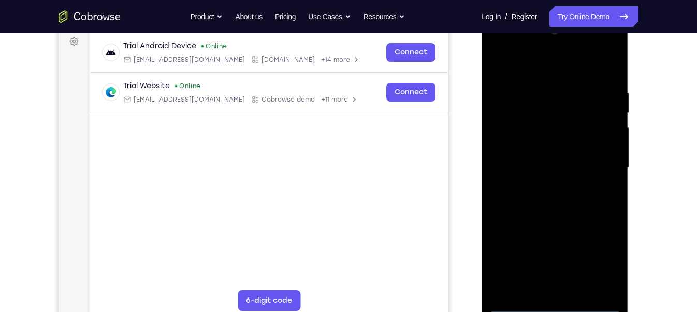
scroll to position [209, 0]
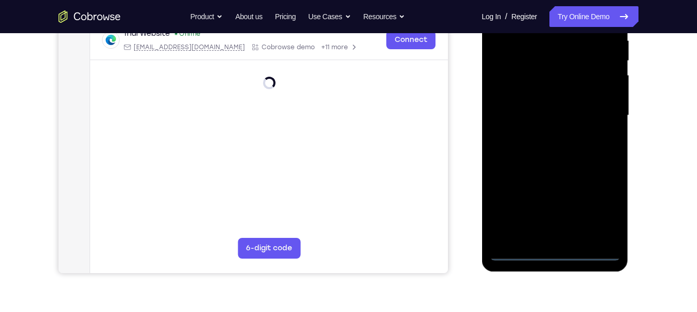
click at [553, 252] on div at bounding box center [554, 115] width 130 height 290
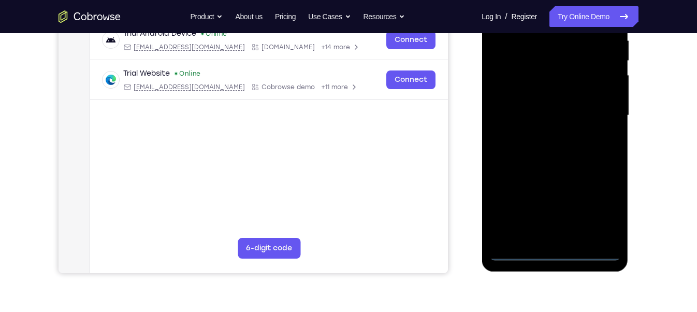
scroll to position [183, 0]
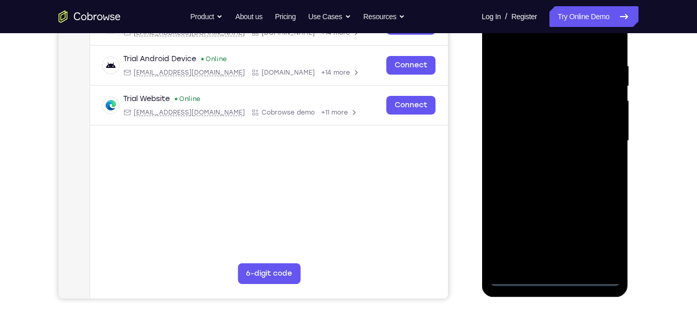
click at [602, 234] on div at bounding box center [554, 141] width 130 height 290
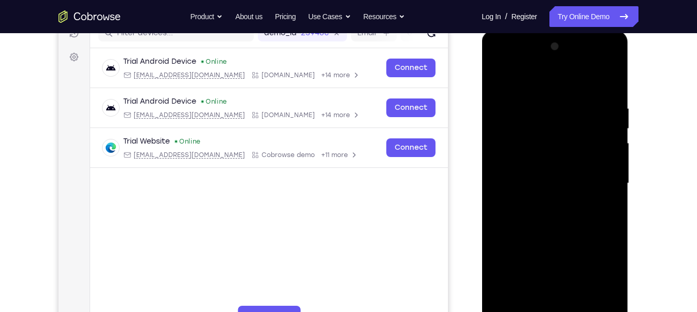
click at [497, 61] on div at bounding box center [554, 183] width 130 height 290
click at [599, 178] on div at bounding box center [554, 183] width 130 height 290
click at [541, 199] on div at bounding box center [554, 183] width 130 height 290
click at [545, 204] on div at bounding box center [554, 183] width 130 height 290
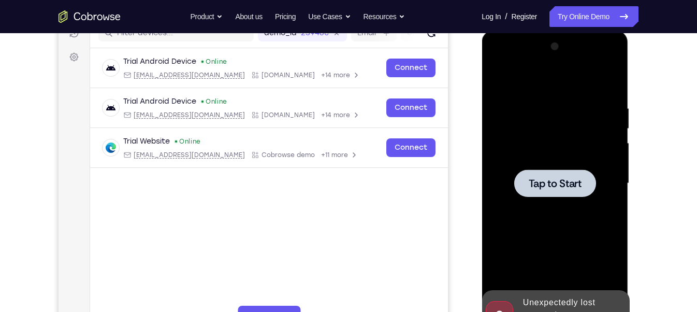
click at [551, 196] on div at bounding box center [554, 182] width 82 height 27
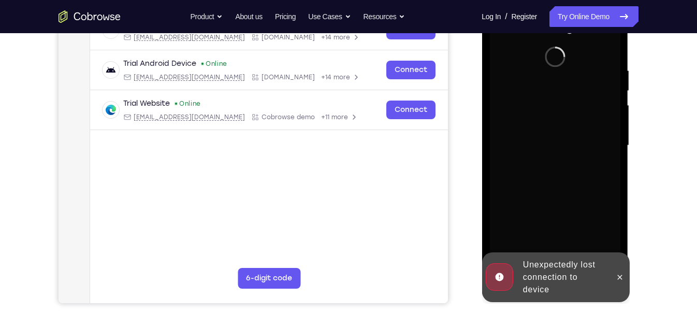
scroll to position [180, 0]
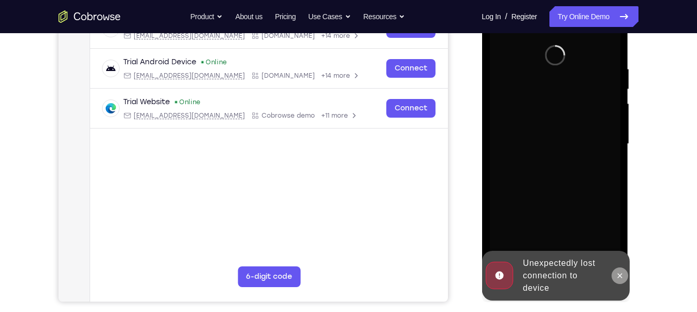
click at [613, 273] on button at bounding box center [619, 275] width 17 height 17
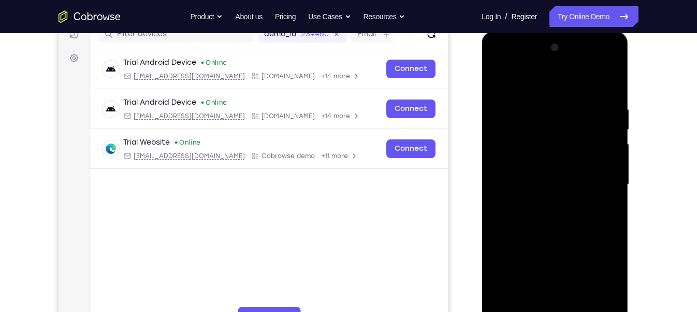
scroll to position [139, 0]
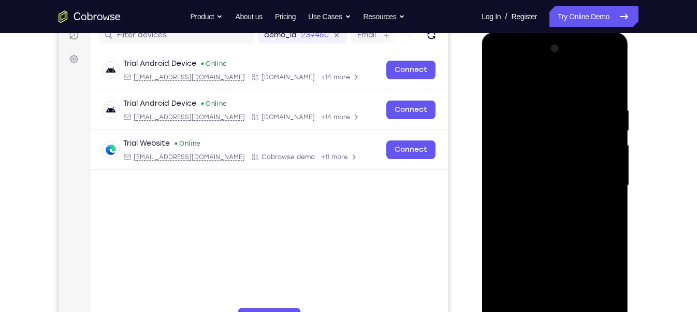
click at [573, 62] on div at bounding box center [554, 185] width 130 height 290
click at [555, 80] on div at bounding box center [554, 185] width 130 height 290
click at [516, 148] on div at bounding box center [554, 185] width 130 height 290
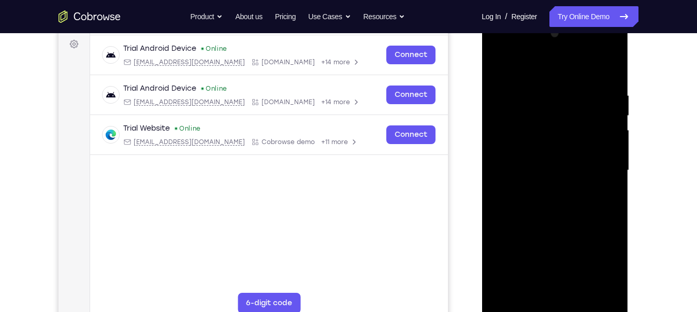
scroll to position [153, 0]
click at [543, 188] on div at bounding box center [554, 171] width 130 height 290
click at [555, 157] on div at bounding box center [554, 171] width 130 height 290
click at [512, 129] on div at bounding box center [554, 171] width 130 height 290
click at [512, 127] on div at bounding box center [554, 171] width 130 height 290
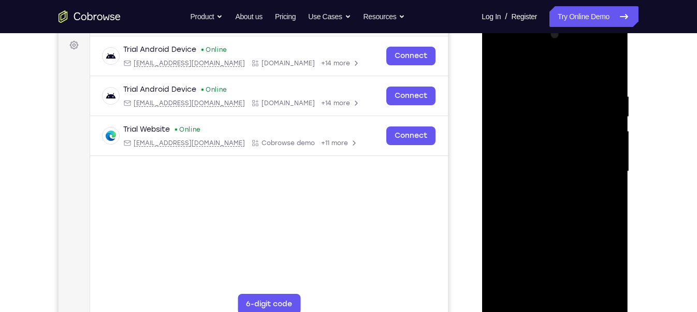
click at [514, 144] on div at bounding box center [554, 171] width 130 height 290
click at [543, 169] on div at bounding box center [554, 171] width 130 height 290
click at [532, 205] on div at bounding box center [554, 171] width 130 height 290
click at [539, 201] on div at bounding box center [554, 171] width 130 height 290
drag, startPoint x: 527, startPoint y: 76, endPoint x: 525, endPoint y: 55, distance: 21.3
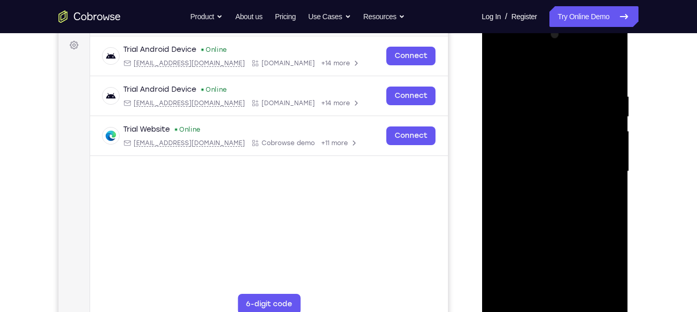
click at [525, 55] on div at bounding box center [554, 171] width 130 height 290
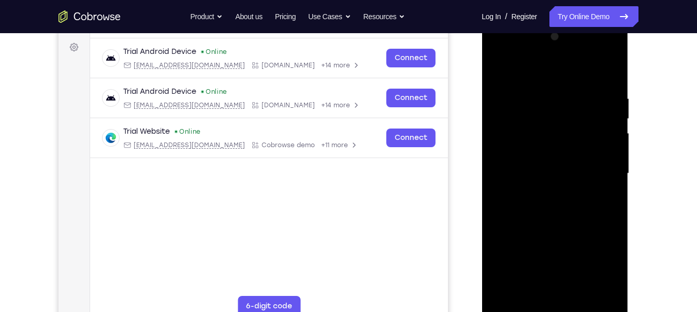
click at [538, 93] on div at bounding box center [554, 173] width 130 height 290
click at [609, 83] on div at bounding box center [554, 173] width 130 height 290
click at [540, 94] on div at bounding box center [554, 173] width 130 height 290
click at [594, 290] on div at bounding box center [554, 173] width 130 height 290
click at [608, 71] on div at bounding box center [554, 173] width 130 height 290
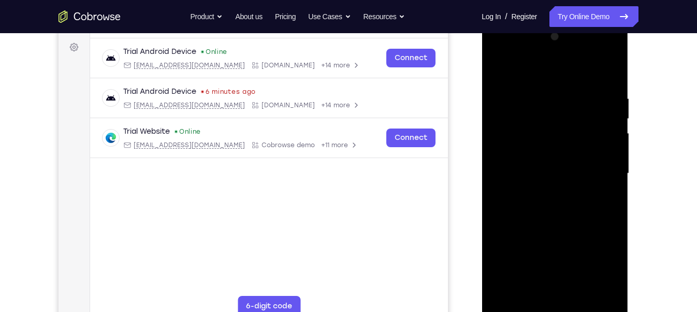
click at [579, 293] on div at bounding box center [554, 173] width 130 height 290
click at [559, 227] on div at bounding box center [554, 173] width 130 height 290
click at [563, 163] on div at bounding box center [554, 173] width 130 height 290
click at [529, 289] on div at bounding box center [554, 173] width 130 height 290
click at [573, 174] on div at bounding box center [554, 173] width 130 height 290
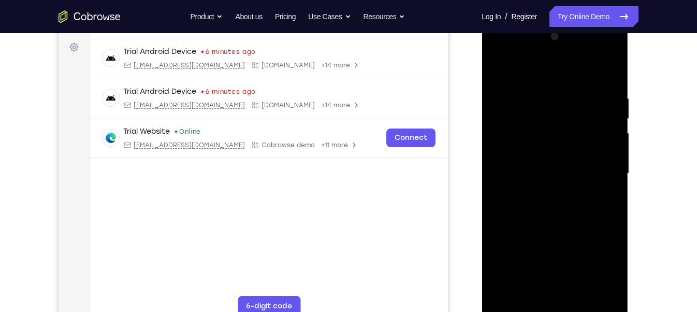
click at [593, 266] on div at bounding box center [554, 173] width 130 height 290
click at [519, 179] on div at bounding box center [554, 173] width 130 height 290
click at [538, 288] on div at bounding box center [554, 173] width 130 height 290
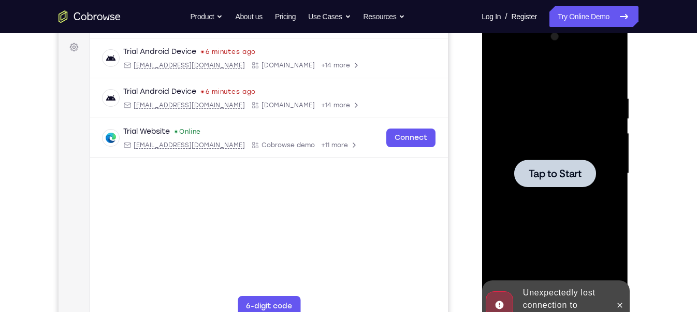
click at [594, 182] on div at bounding box center [554, 172] width 82 height 27
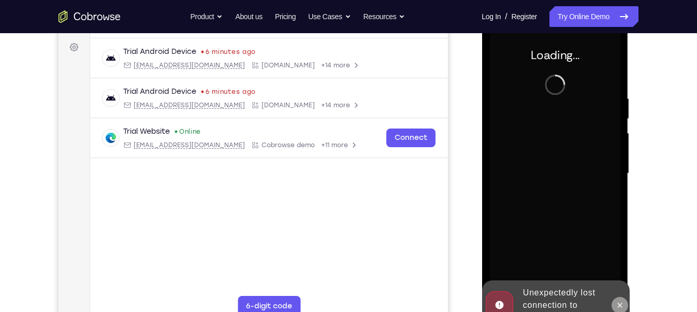
click at [621, 302] on icon at bounding box center [619, 305] width 8 height 8
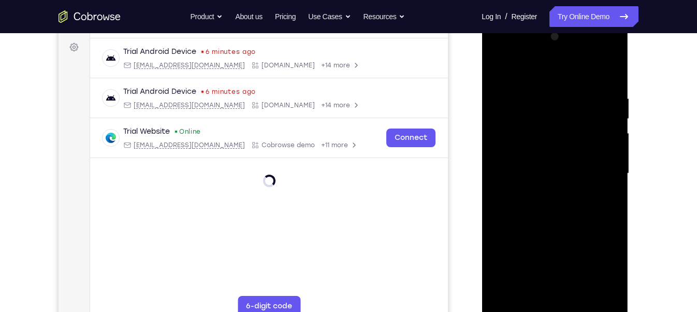
click at [551, 307] on div at bounding box center [554, 173] width 130 height 290
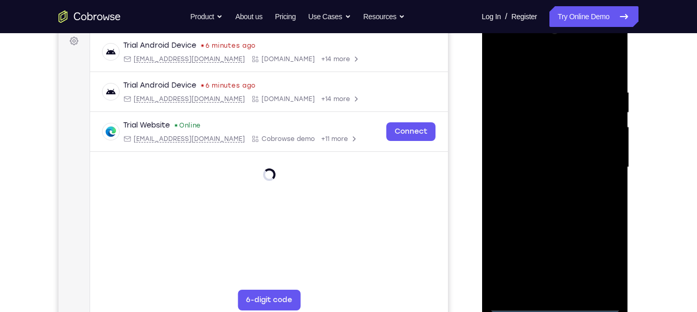
scroll to position [158, 0]
click at [551, 301] on div at bounding box center [554, 166] width 130 height 290
click at [558, 305] on div at bounding box center [554, 166] width 130 height 290
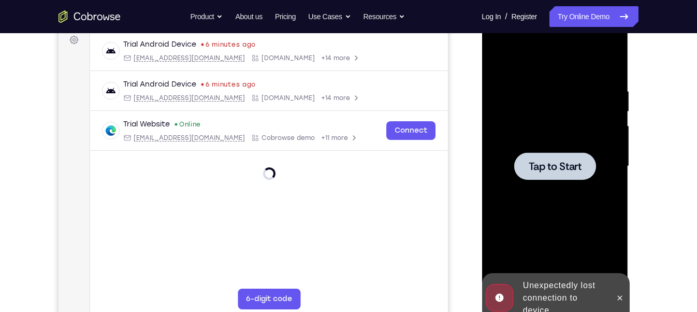
click at [533, 208] on div at bounding box center [554, 166] width 130 height 290
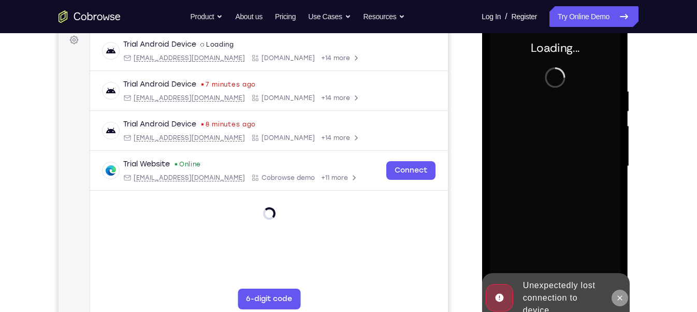
click at [615, 293] on icon at bounding box center [619, 297] width 8 height 8
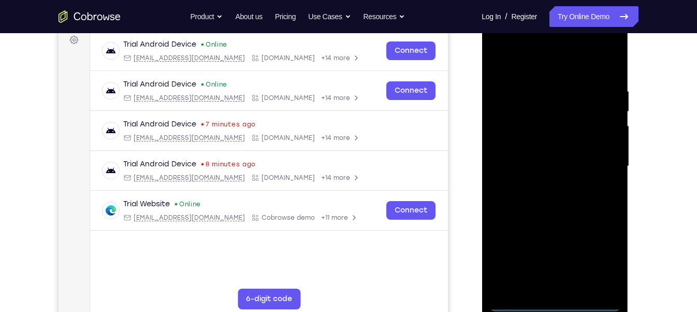
click at [553, 306] on div at bounding box center [554, 166] width 130 height 290
click at [601, 257] on div at bounding box center [554, 166] width 130 height 290
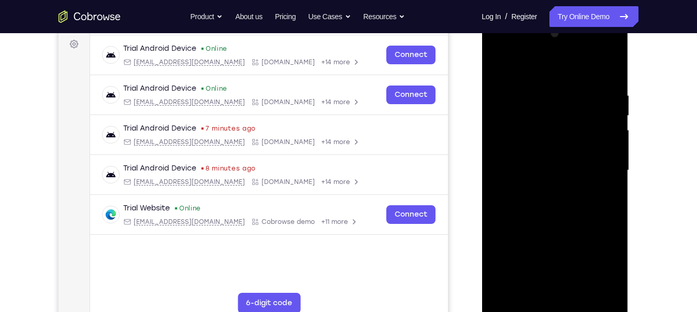
click at [498, 50] on div at bounding box center [554, 170] width 130 height 290
click at [593, 169] on div at bounding box center [554, 170] width 130 height 290
click at [547, 187] on div at bounding box center [554, 170] width 130 height 290
click at [541, 154] on div at bounding box center [554, 170] width 130 height 290
click at [534, 187] on div at bounding box center [554, 170] width 130 height 290
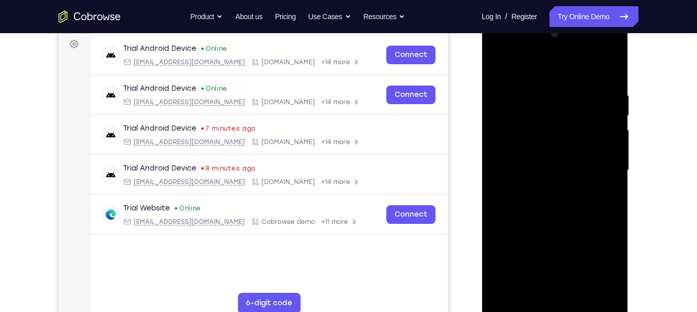
click at [533, 160] on div at bounding box center [554, 170] width 130 height 290
click at [555, 79] on div at bounding box center [554, 170] width 130 height 290
click at [526, 183] on div at bounding box center [554, 170] width 130 height 290
click at [535, 169] on div at bounding box center [554, 170] width 130 height 290
click at [605, 264] on div at bounding box center [554, 170] width 130 height 290
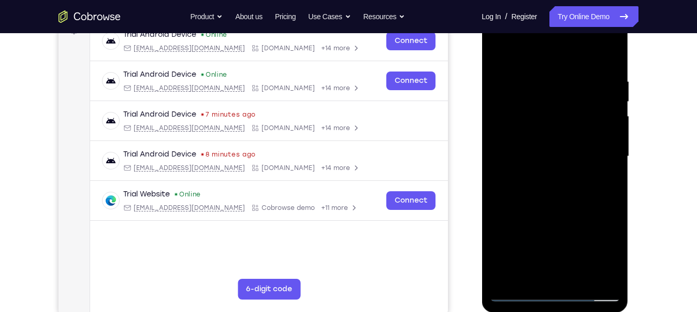
scroll to position [156, 0]
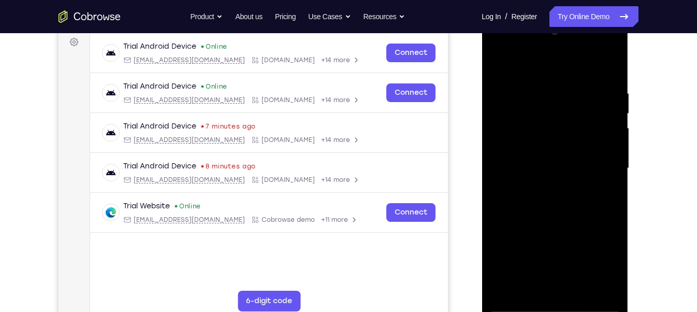
drag, startPoint x: 567, startPoint y: 142, endPoint x: 551, endPoint y: 222, distance: 81.3
click at [551, 222] on div at bounding box center [554, 168] width 130 height 290
click at [547, 145] on div at bounding box center [554, 168] width 130 height 290
click at [563, 145] on div at bounding box center [554, 168] width 130 height 290
click at [587, 143] on div at bounding box center [554, 168] width 130 height 290
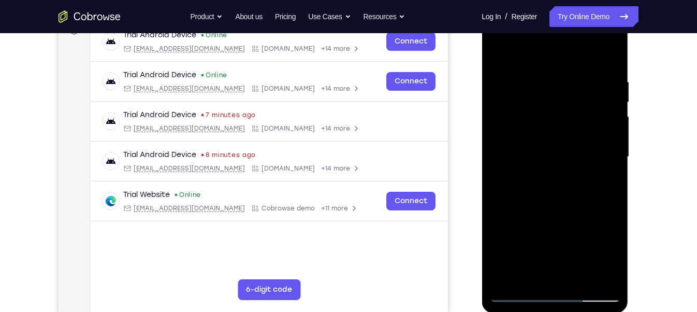
scroll to position [156, 0]
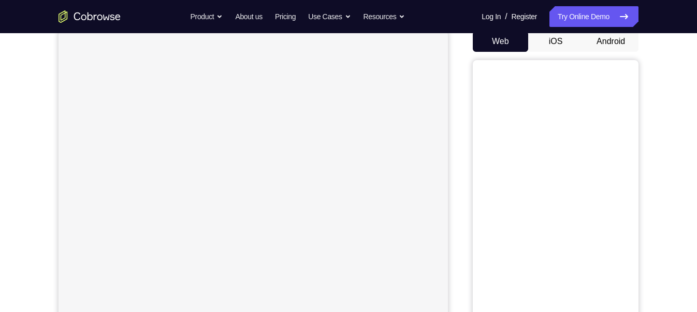
scroll to position [105, 0]
click at [612, 40] on button "Android" at bounding box center [610, 40] width 55 height 21
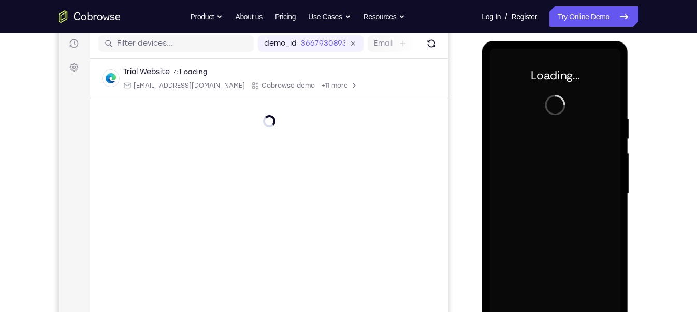
scroll to position [0, 0]
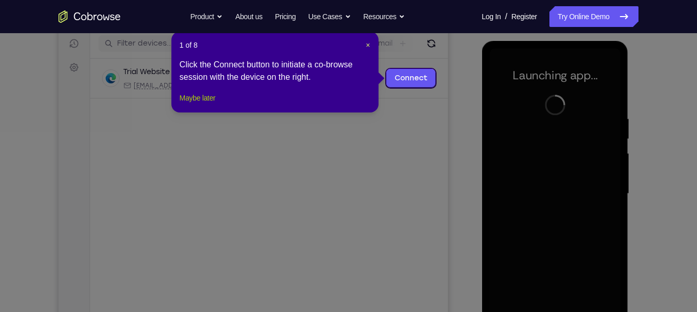
click at [209, 104] on button "Maybe later" at bounding box center [198, 98] width 36 height 12
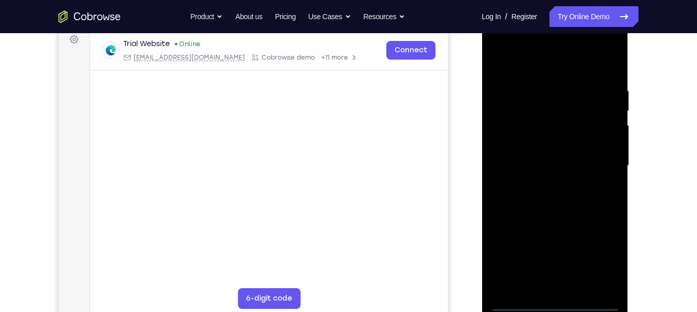
scroll to position [159, 0]
click at [556, 301] on div at bounding box center [554, 165] width 130 height 290
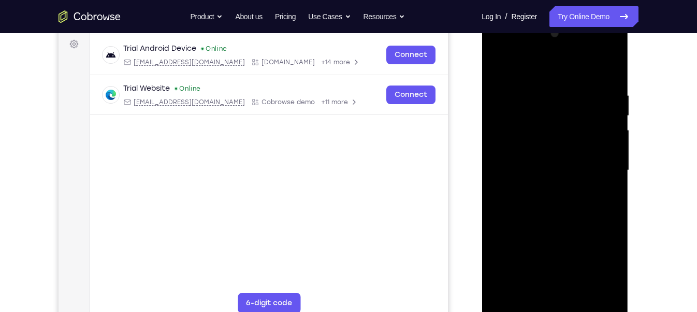
scroll to position [153, 0]
click at [604, 262] on div at bounding box center [554, 171] width 130 height 290
click at [499, 45] on div at bounding box center [554, 171] width 130 height 290
click at [600, 163] on div at bounding box center [554, 171] width 130 height 290
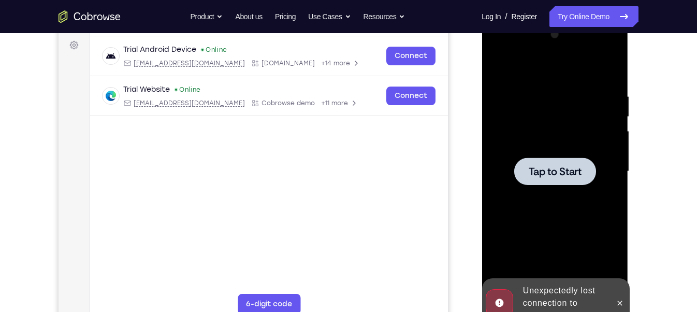
click at [586, 163] on div at bounding box center [554, 170] width 82 height 27
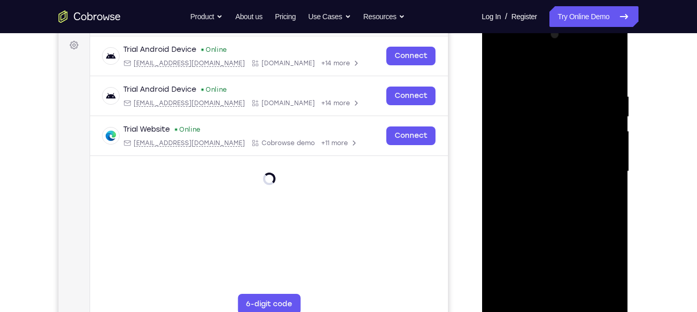
click at [557, 306] on div at bounding box center [554, 171] width 130 height 290
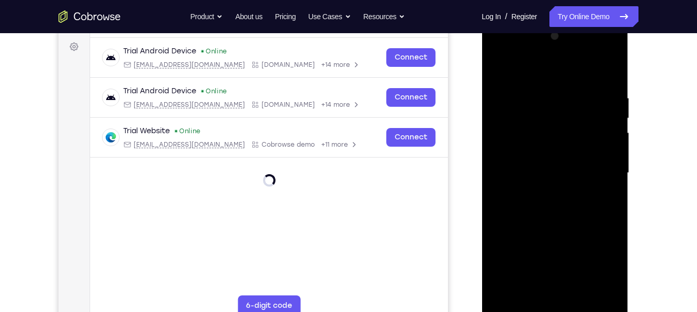
scroll to position [151, 0]
click at [600, 263] on div at bounding box center [554, 173] width 130 height 290
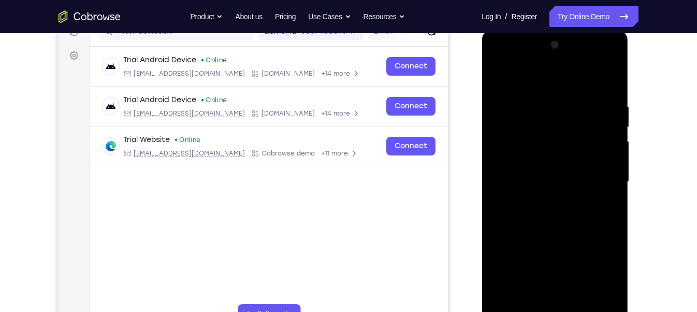
scroll to position [139, 0]
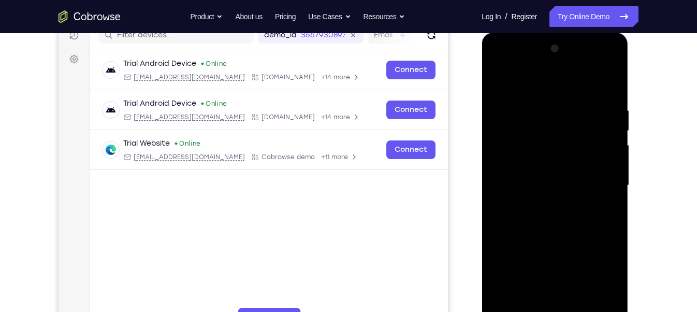
click at [502, 64] on div at bounding box center [554, 185] width 130 height 290
click at [593, 177] on div at bounding box center [554, 185] width 130 height 290
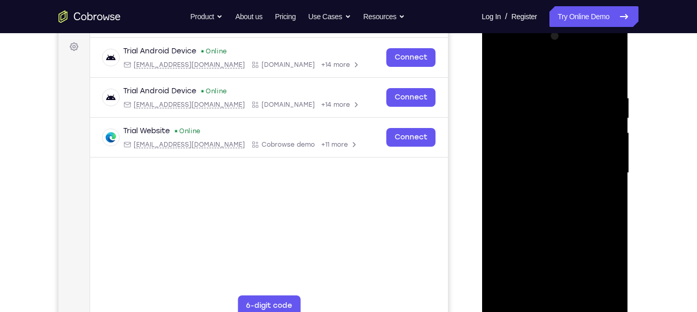
scroll to position [151, 0]
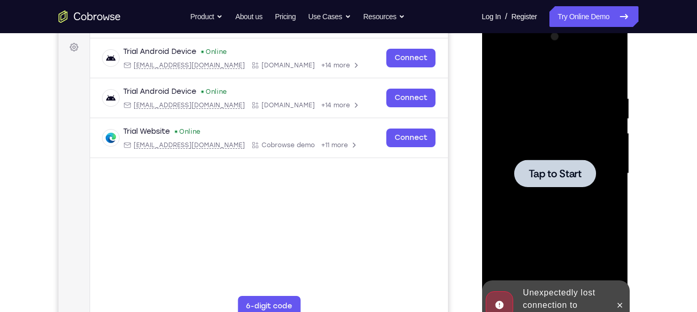
click at [562, 157] on div at bounding box center [554, 173] width 130 height 290
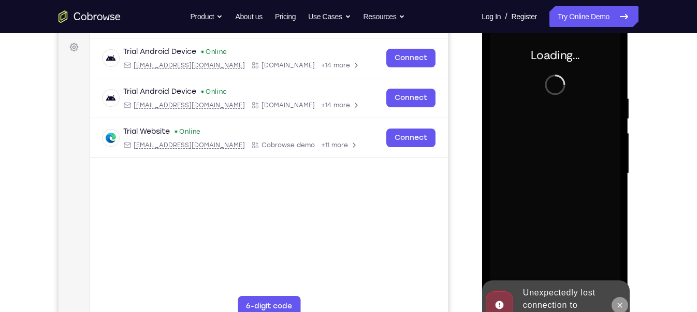
click at [621, 302] on icon at bounding box center [619, 305] width 8 height 8
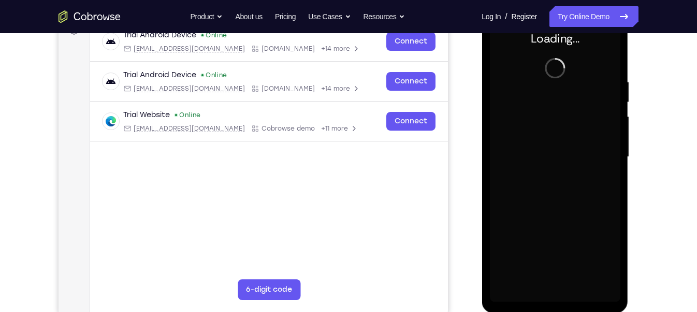
scroll to position [166, 0]
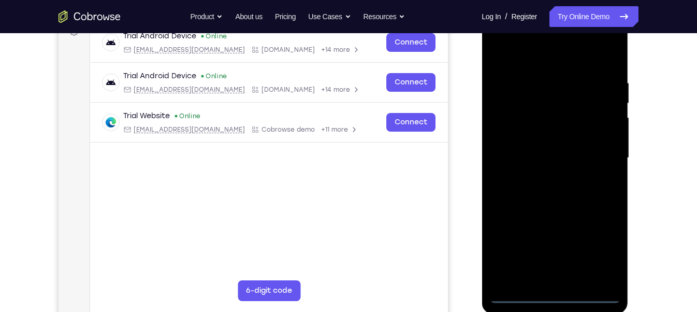
click at [554, 292] on div at bounding box center [554, 158] width 130 height 290
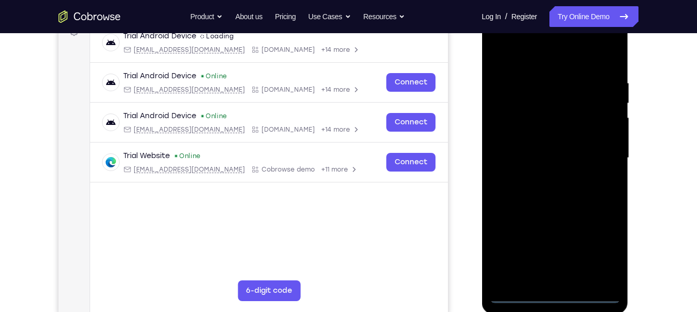
click at [554, 292] on div at bounding box center [554, 158] width 130 height 290
click at [592, 252] on div at bounding box center [554, 158] width 130 height 290
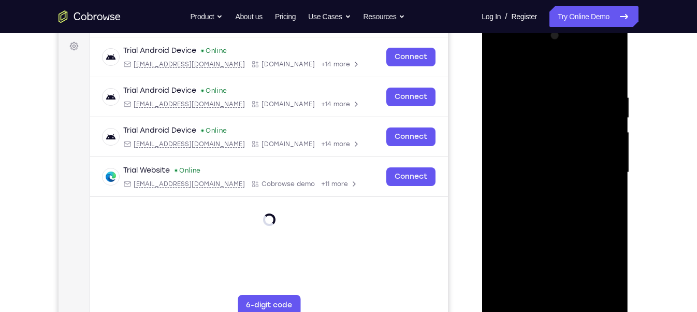
scroll to position [151, 0]
click at [496, 51] on div at bounding box center [554, 173] width 130 height 290
drag, startPoint x: 578, startPoint y: 176, endPoint x: 584, endPoint y: 206, distance: 30.1
click at [584, 206] on div at bounding box center [554, 173] width 130 height 290
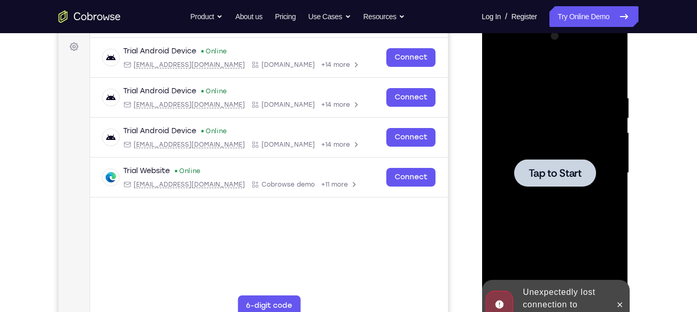
click at [571, 159] on div at bounding box center [554, 172] width 82 height 27
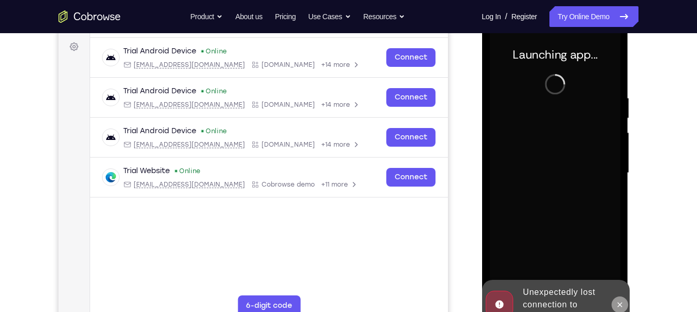
click at [621, 300] on icon at bounding box center [619, 304] width 8 height 8
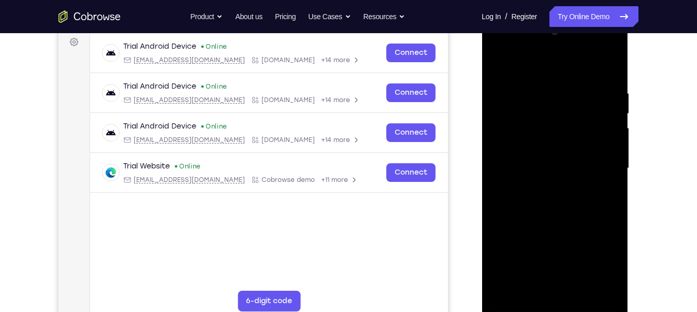
scroll to position [156, 0]
click at [554, 303] on div at bounding box center [554, 168] width 130 height 290
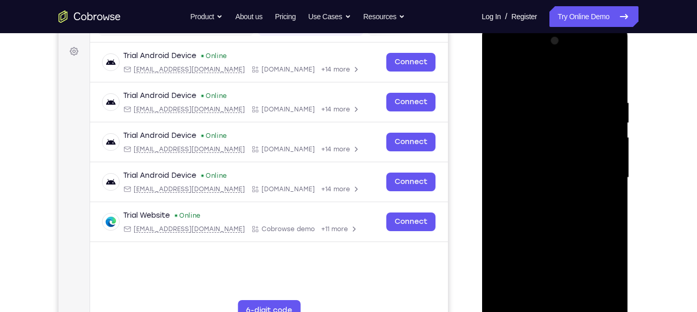
scroll to position [146, 0]
click at [600, 269] on div at bounding box center [554, 178] width 130 height 290
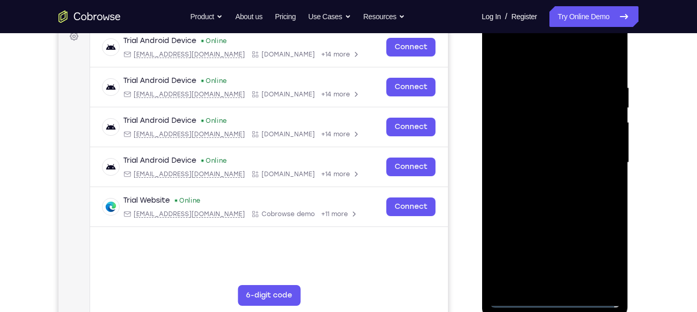
scroll to position [162, 0]
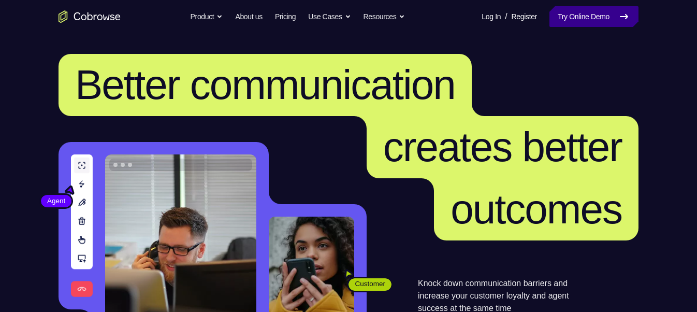
click at [572, 14] on link "Try Online Demo" at bounding box center [593, 16] width 89 height 21
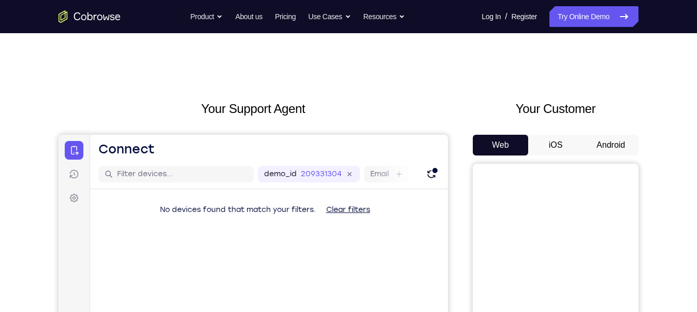
click at [604, 140] on button "Android" at bounding box center [610, 145] width 55 height 21
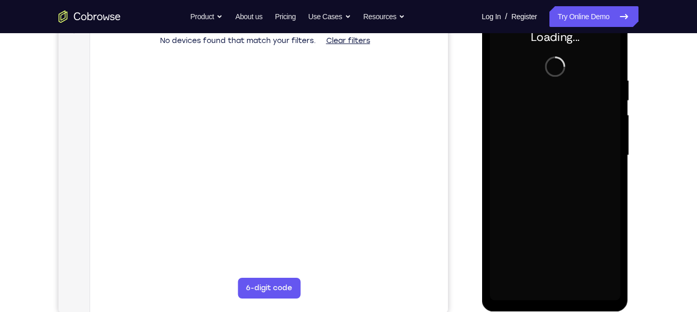
scroll to position [168, 0]
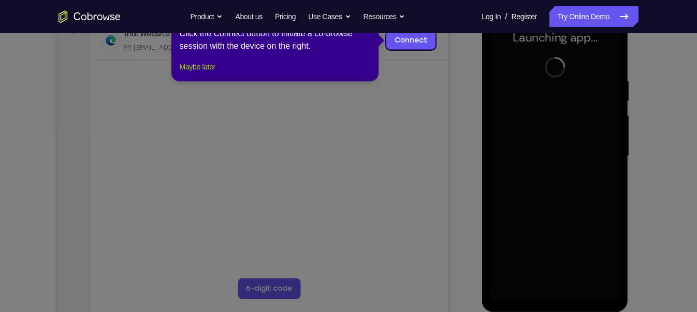
click at [203, 73] on button "Maybe later" at bounding box center [198, 67] width 36 height 12
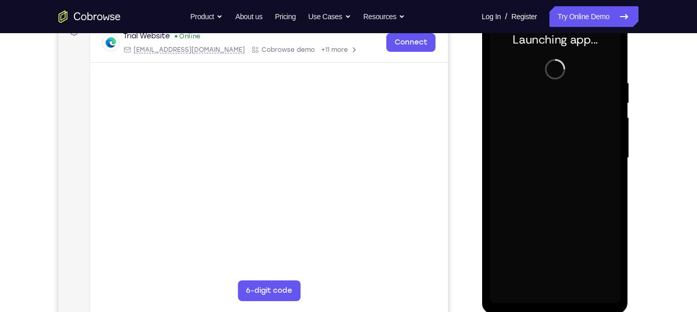
scroll to position [167, 0]
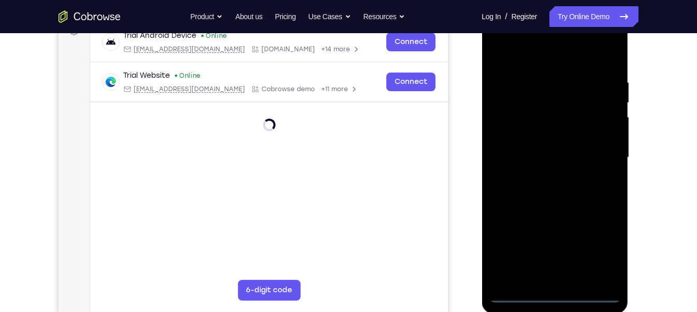
click at [553, 296] on div at bounding box center [554, 157] width 130 height 290
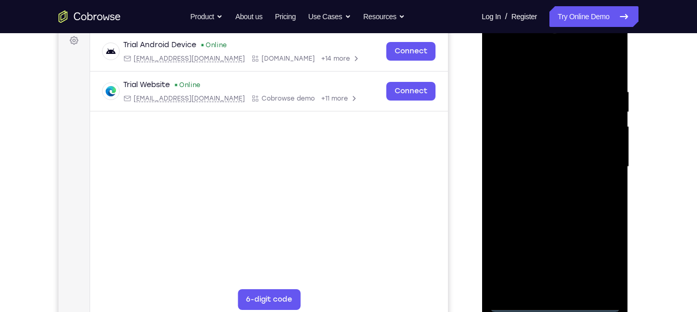
scroll to position [157, 0]
click at [598, 260] on div at bounding box center [554, 167] width 130 height 290
click at [502, 45] on div at bounding box center [554, 167] width 130 height 290
click at [594, 165] on div at bounding box center [554, 167] width 130 height 290
click at [541, 183] on div at bounding box center [554, 167] width 130 height 290
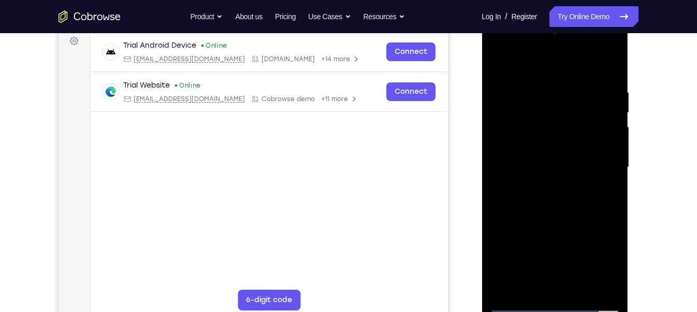
click at [552, 156] on div at bounding box center [554, 167] width 130 height 290
click at [567, 144] on div at bounding box center [554, 167] width 130 height 290
click at [550, 161] on div at bounding box center [554, 167] width 130 height 290
click at [527, 204] on div at bounding box center [554, 167] width 130 height 290
click at [558, 214] on div at bounding box center [554, 167] width 130 height 290
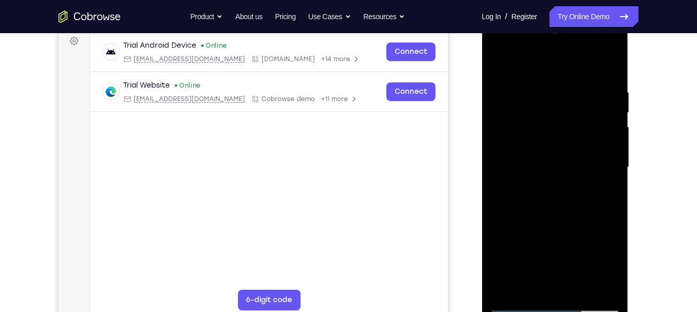
click at [581, 288] on div at bounding box center [554, 167] width 130 height 290
click at [563, 219] on div at bounding box center [554, 167] width 130 height 290
click at [561, 149] on div at bounding box center [554, 167] width 130 height 290
click at [536, 281] on div at bounding box center [554, 167] width 130 height 290
click at [535, 278] on div at bounding box center [554, 167] width 130 height 290
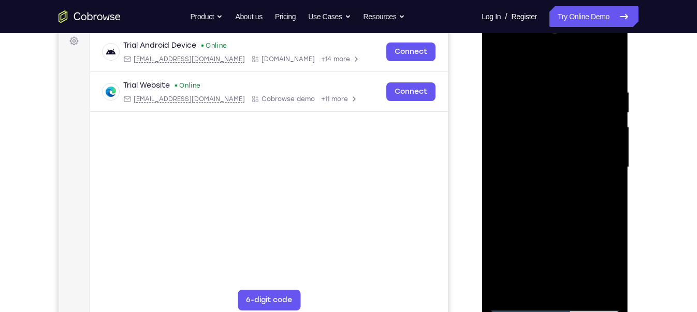
click at [602, 192] on div at bounding box center [554, 167] width 130 height 290
click at [524, 152] on div at bounding box center [554, 167] width 130 height 290
click at [545, 242] on div at bounding box center [554, 167] width 130 height 290
click at [546, 133] on div at bounding box center [554, 167] width 130 height 290
click at [574, 170] on div at bounding box center [554, 167] width 130 height 290
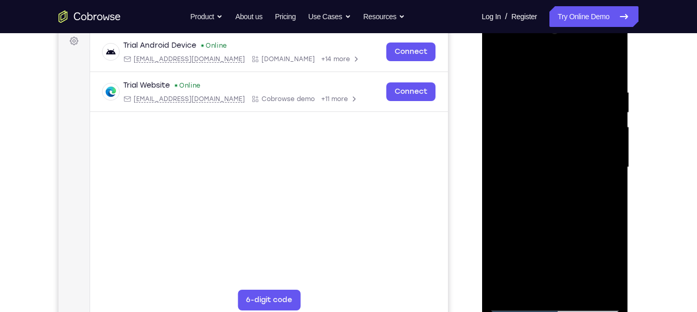
click at [594, 176] on div at bounding box center [554, 167] width 130 height 290
click at [573, 138] on div at bounding box center [554, 167] width 130 height 290
click at [599, 134] on div at bounding box center [554, 167] width 130 height 290
click at [541, 188] on div at bounding box center [554, 167] width 130 height 290
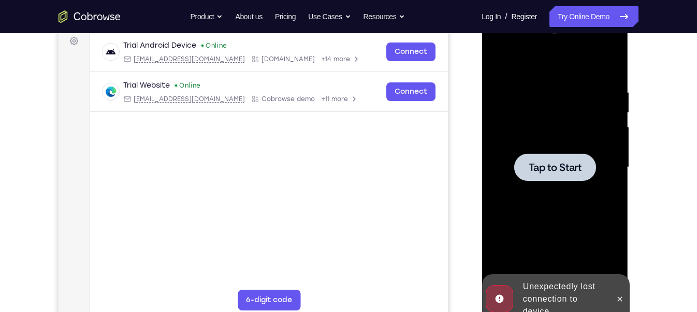
click at [541, 188] on div at bounding box center [554, 167] width 130 height 290
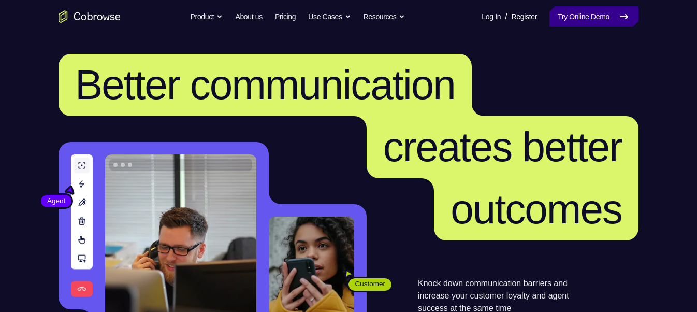
click at [560, 12] on link "Try Online Demo" at bounding box center [593, 16] width 89 height 21
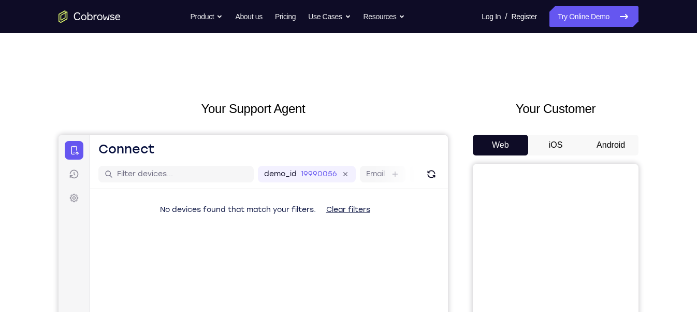
click at [628, 145] on button "Android" at bounding box center [610, 145] width 55 height 21
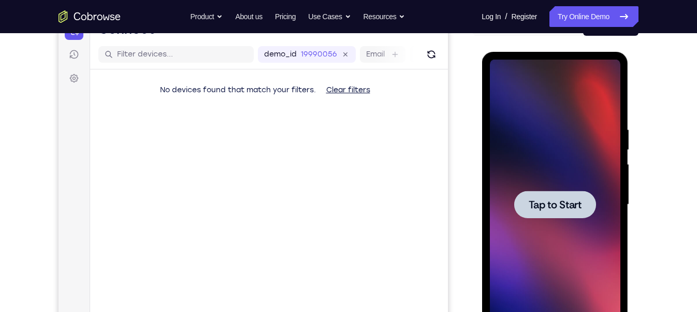
scroll to position [121, 0]
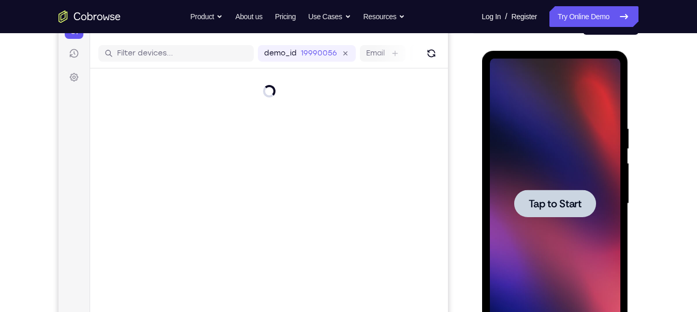
click at [563, 187] on div at bounding box center [554, 203] width 130 height 290
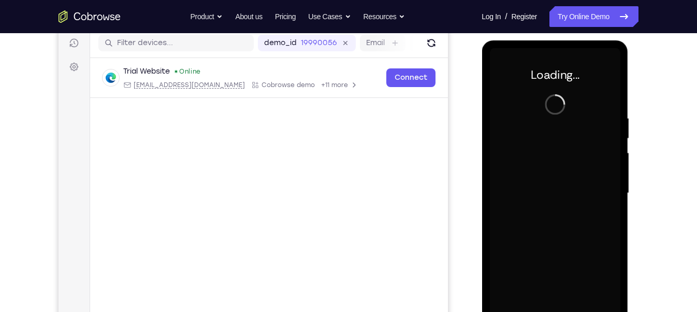
scroll to position [131, 0]
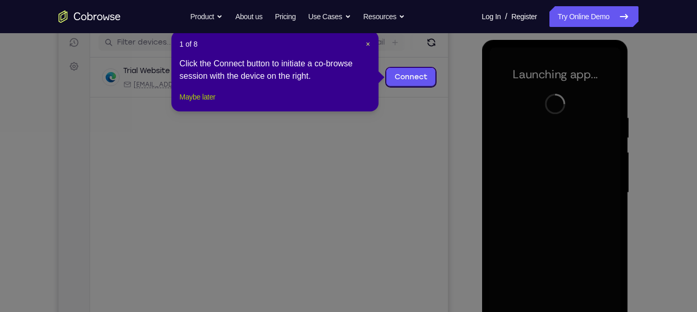
click at [211, 103] on button "Maybe later" at bounding box center [198, 97] width 36 height 12
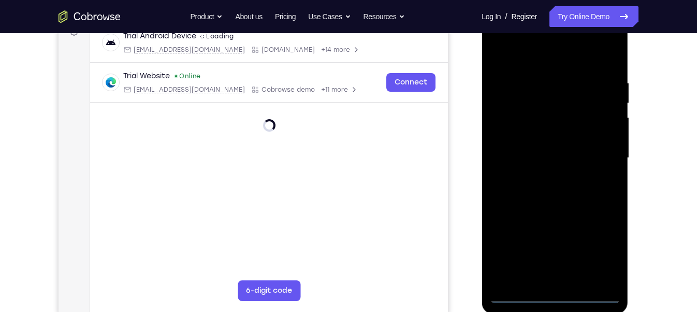
scroll to position [165, 0]
click at [554, 294] on div at bounding box center [554, 159] width 130 height 290
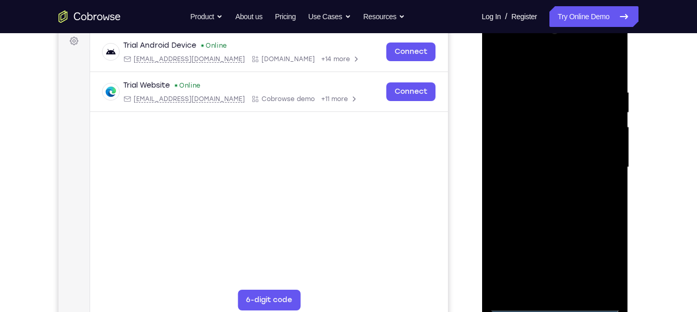
scroll to position [156, 0]
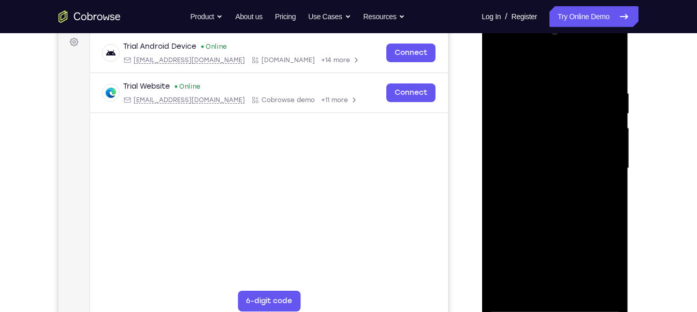
click at [602, 255] on div at bounding box center [554, 168] width 130 height 290
click at [497, 43] on div at bounding box center [554, 168] width 130 height 290
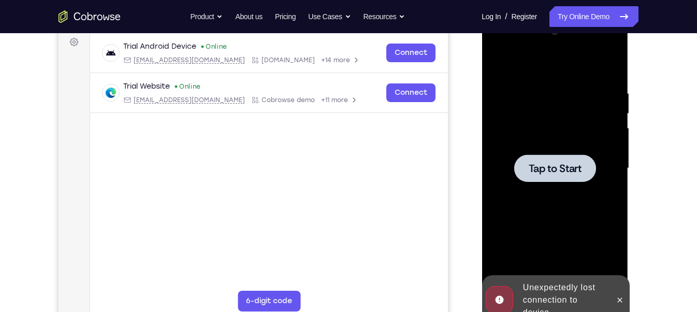
click at [533, 135] on div at bounding box center [554, 168] width 130 height 290
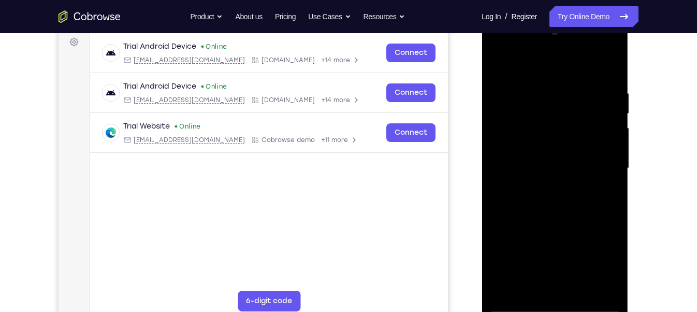
click at [558, 304] on div at bounding box center [554, 168] width 130 height 290
click at [604, 255] on div at bounding box center [554, 168] width 130 height 290
click at [497, 43] on div at bounding box center [554, 168] width 130 height 290
click at [601, 169] on div at bounding box center [554, 168] width 130 height 290
click at [546, 187] on div at bounding box center [554, 168] width 130 height 290
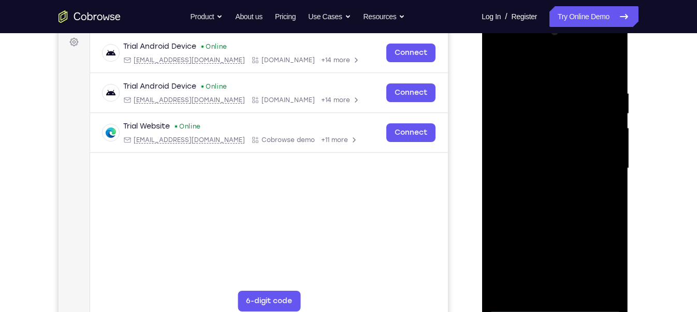
click at [580, 154] on div at bounding box center [554, 168] width 130 height 290
click at [573, 145] on div at bounding box center [554, 168] width 130 height 290
click at [551, 166] on div at bounding box center [554, 168] width 130 height 290
click at [537, 199] on div at bounding box center [554, 168] width 130 height 290
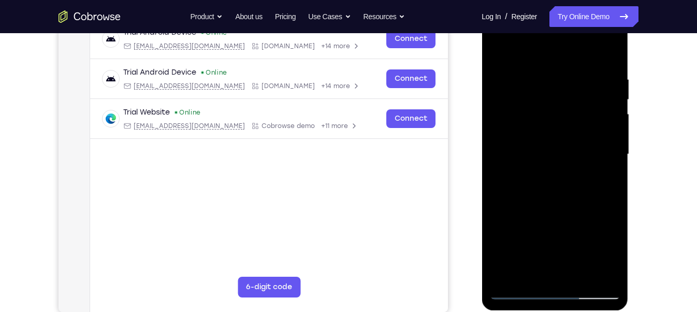
scroll to position [157, 0]
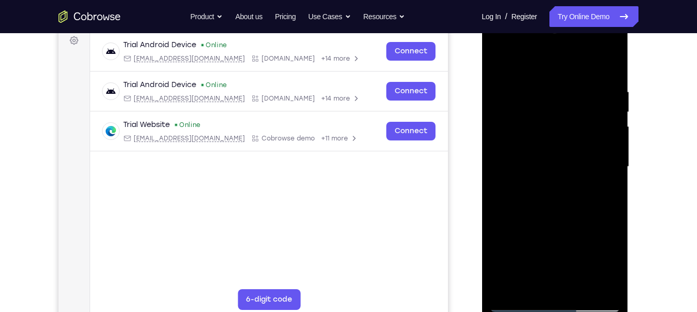
click at [560, 213] on div at bounding box center [554, 167] width 130 height 290
click at [581, 290] on div at bounding box center [554, 167] width 130 height 290
click at [567, 281] on div at bounding box center [554, 167] width 130 height 290
click at [579, 288] on div at bounding box center [554, 167] width 130 height 290
click at [564, 219] on div at bounding box center [554, 167] width 130 height 290
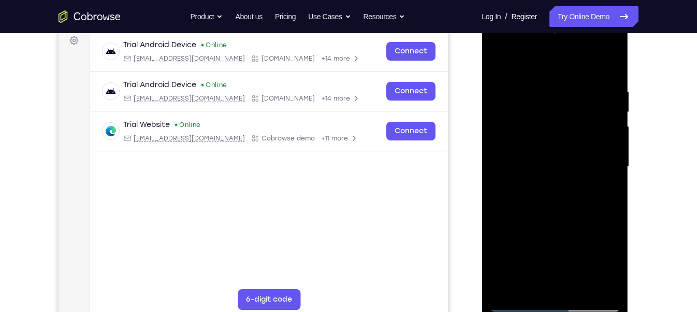
click at [559, 150] on div at bounding box center [554, 167] width 130 height 290
click at [528, 277] on div at bounding box center [554, 167] width 130 height 290
click at [527, 282] on div at bounding box center [554, 167] width 130 height 290
click at [581, 225] on div at bounding box center [554, 167] width 130 height 290
click at [556, 188] on div at bounding box center [554, 167] width 130 height 290
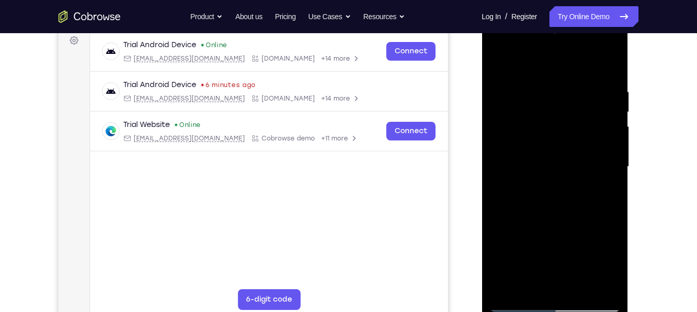
click at [583, 223] on div at bounding box center [554, 167] width 130 height 290
click at [581, 223] on div at bounding box center [554, 167] width 130 height 290
drag, startPoint x: 604, startPoint y: 198, endPoint x: 534, endPoint y: 207, distance: 70.4
click at [534, 207] on div at bounding box center [554, 167] width 130 height 290
click at [603, 201] on div at bounding box center [554, 167] width 130 height 290
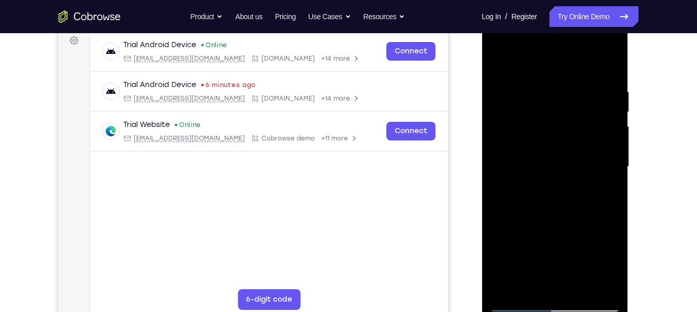
click at [497, 223] on div at bounding box center [554, 167] width 130 height 290
click at [547, 183] on div at bounding box center [554, 167] width 130 height 290
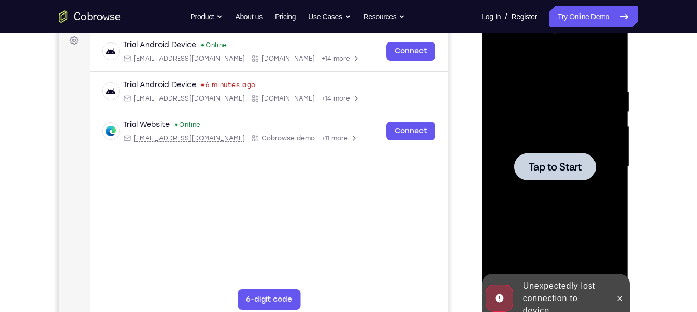
click at [545, 148] on div at bounding box center [554, 167] width 130 height 290
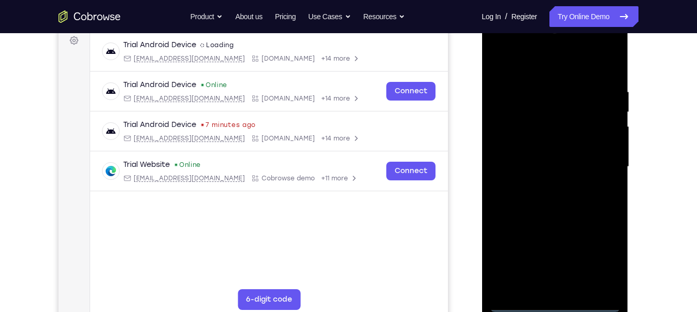
click at [550, 307] on div at bounding box center [554, 167] width 130 height 290
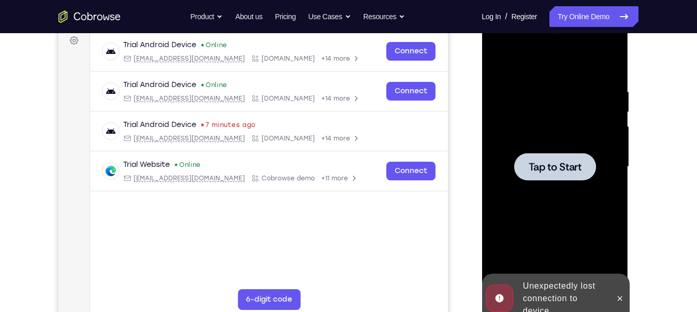
click at [541, 145] on div at bounding box center [554, 167] width 130 height 290
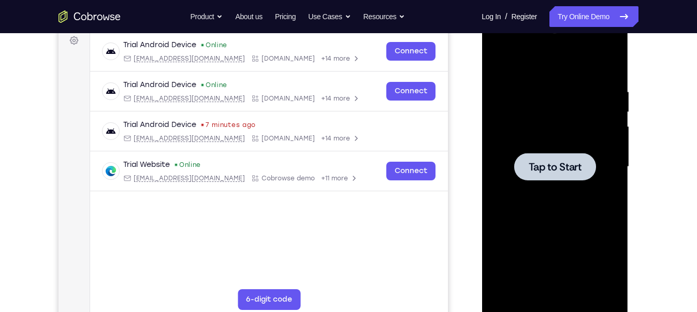
click at [560, 169] on span "Tap to Start" at bounding box center [554, 166] width 53 height 10
click at [574, 183] on div at bounding box center [554, 167] width 130 height 290
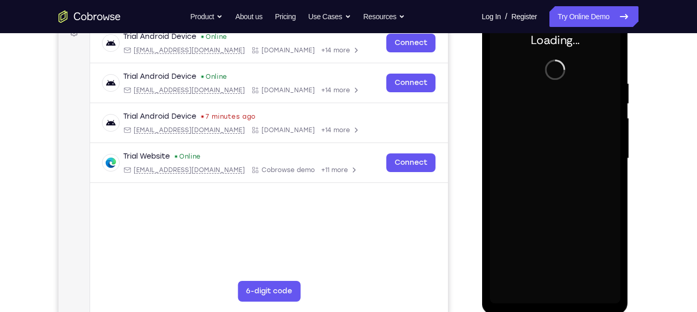
scroll to position [165, 0]
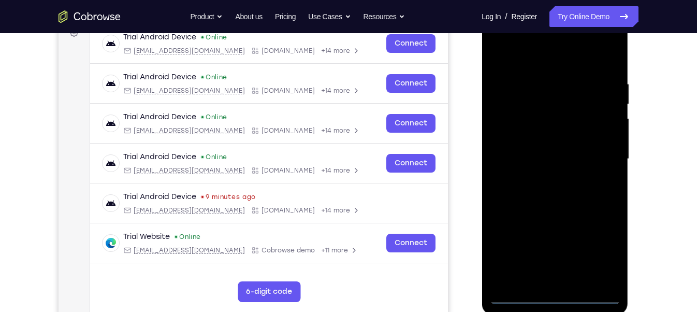
click at [557, 292] on div at bounding box center [554, 159] width 130 height 290
click at [557, 171] on div at bounding box center [554, 159] width 130 height 290
click at [552, 296] on div at bounding box center [554, 159] width 130 height 290
click at [516, 296] on div at bounding box center [554, 159] width 130 height 290
click at [601, 244] on div at bounding box center [554, 159] width 130 height 290
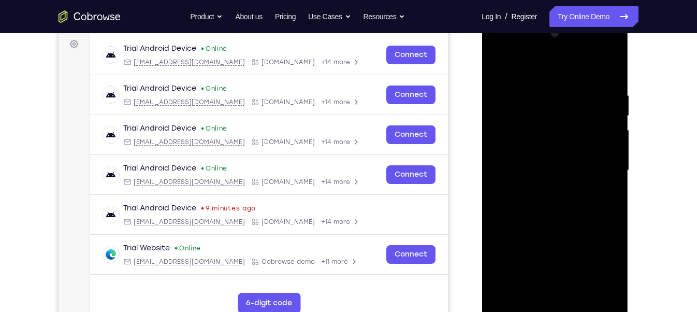
scroll to position [152, 0]
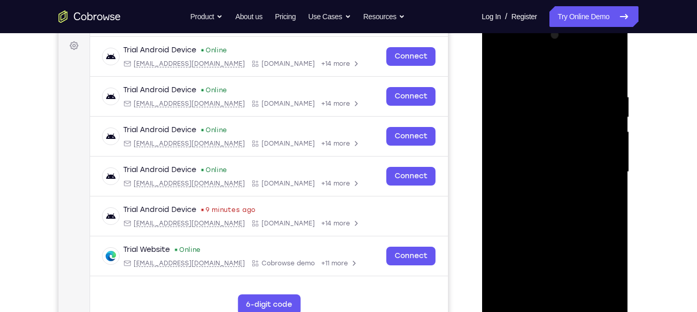
click at [504, 46] on div at bounding box center [554, 172] width 130 height 290
click at [599, 169] on div at bounding box center [554, 172] width 130 height 290
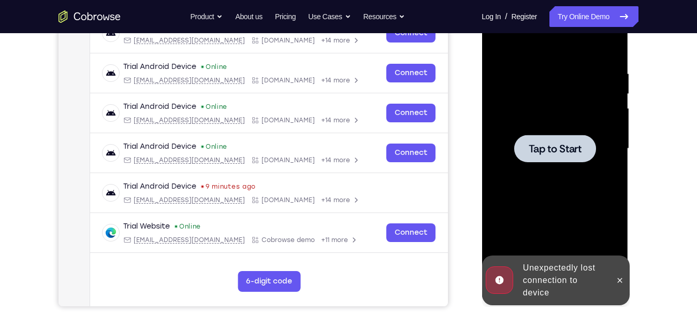
scroll to position [176, 0]
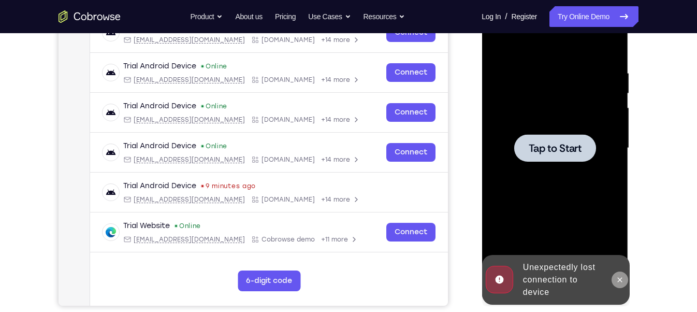
click at [615, 272] on button at bounding box center [619, 279] width 17 height 17
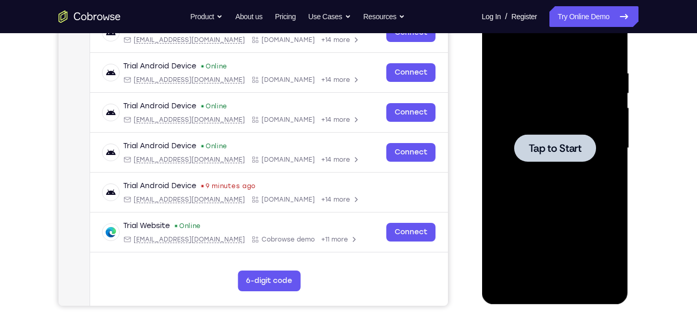
click at [547, 150] on span "Tap to Start" at bounding box center [554, 148] width 53 height 10
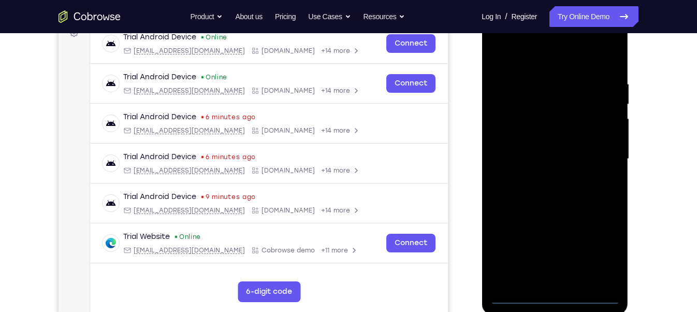
scroll to position [166, 0]
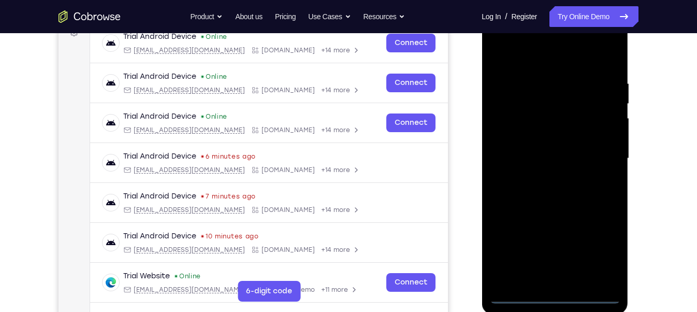
click at [553, 297] on div at bounding box center [554, 158] width 130 height 290
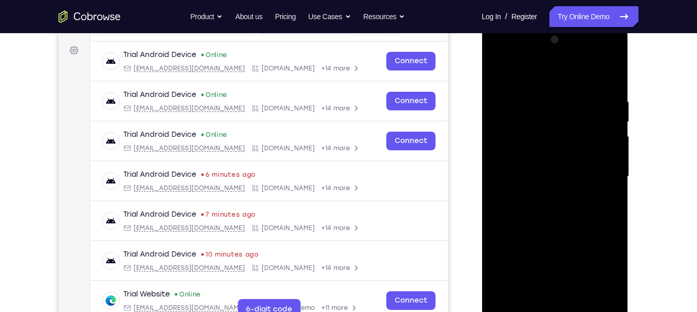
scroll to position [147, 0]
click at [599, 267] on div at bounding box center [554, 177] width 130 height 290
click at [526, 138] on div at bounding box center [554, 177] width 130 height 290
click at [499, 52] on div at bounding box center [554, 177] width 130 height 290
click at [597, 170] on div at bounding box center [554, 177] width 130 height 290
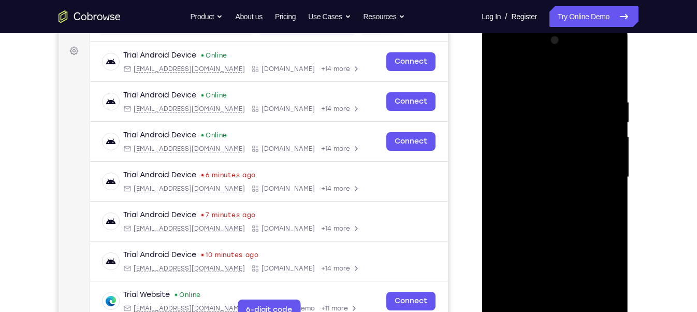
click at [541, 193] on div at bounding box center [554, 177] width 130 height 290
click at [567, 163] on div at bounding box center [554, 177] width 130 height 290
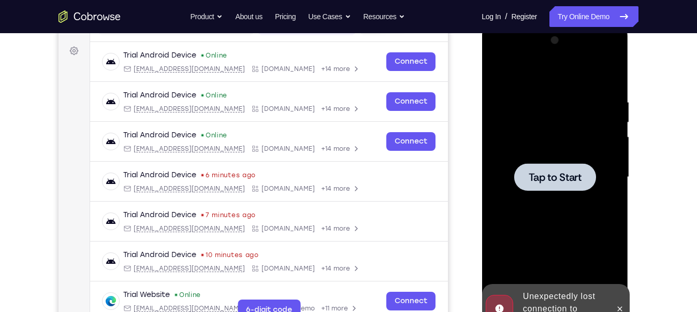
click at [538, 175] on span "Tap to Start" at bounding box center [554, 177] width 53 height 10
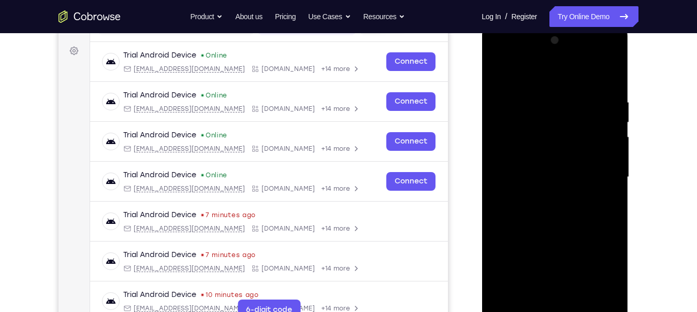
scroll to position [158, 0]
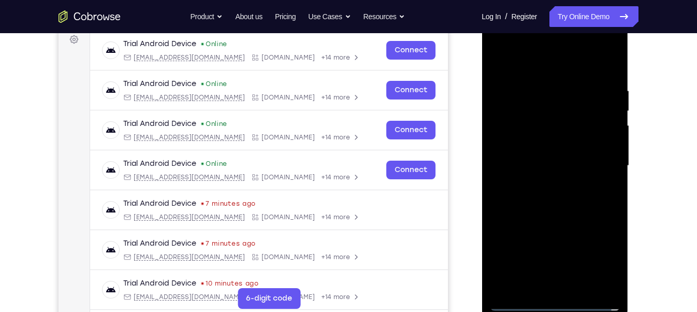
click at [555, 300] on div at bounding box center [554, 166] width 130 height 290
click at [600, 257] on div at bounding box center [554, 166] width 130 height 290
click at [501, 42] on div at bounding box center [554, 166] width 130 height 290
click at [595, 160] on div at bounding box center [554, 166] width 130 height 290
click at [546, 184] on div at bounding box center [554, 166] width 130 height 290
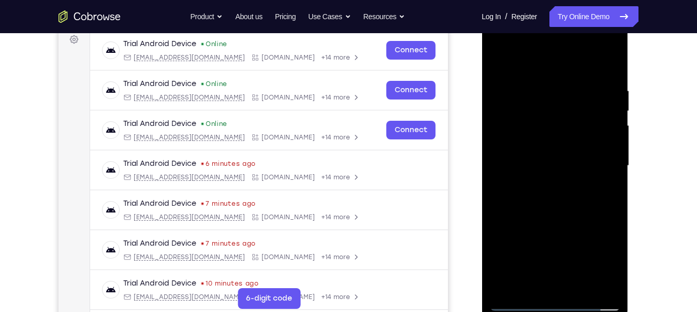
click at [548, 154] on div at bounding box center [554, 166] width 130 height 290
click at [542, 145] on div at bounding box center [554, 166] width 130 height 290
click at [530, 161] on div at bounding box center [554, 166] width 130 height 290
click at [552, 214] on div at bounding box center [554, 166] width 130 height 290
click at [578, 288] on div at bounding box center [554, 166] width 130 height 290
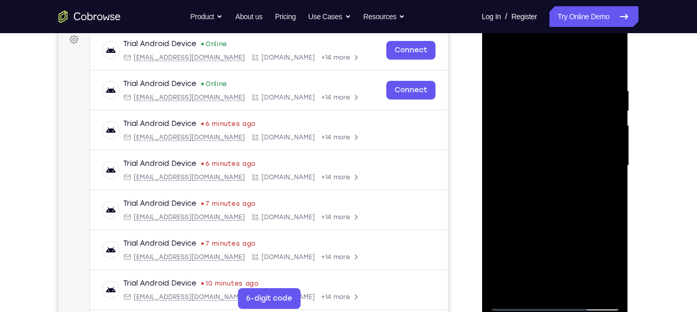
click at [577, 213] on div at bounding box center [554, 166] width 130 height 290
click at [581, 151] on div at bounding box center [554, 166] width 130 height 290
click at [533, 281] on div at bounding box center [554, 166] width 130 height 290
click at [532, 284] on div at bounding box center [554, 166] width 130 height 290
click at [582, 224] on div at bounding box center [554, 166] width 130 height 290
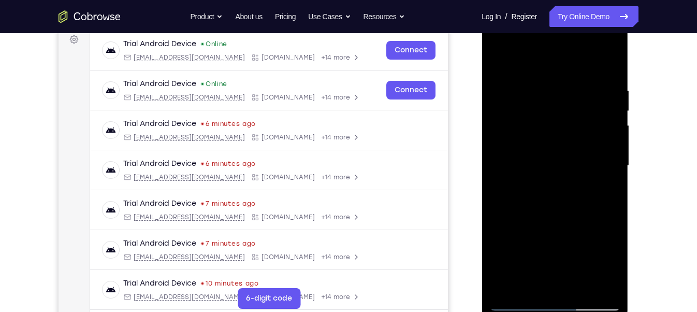
click at [526, 183] on div at bounding box center [554, 166] width 130 height 290
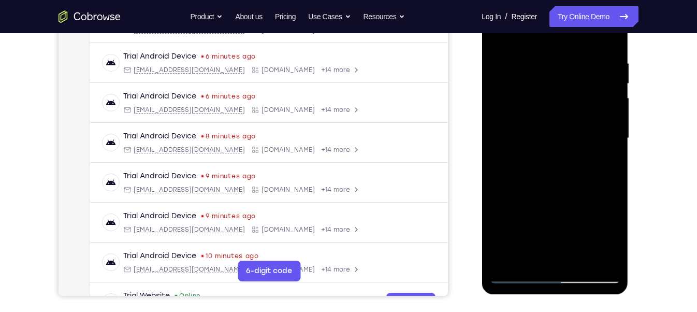
scroll to position [186, 0]
drag, startPoint x: 535, startPoint y: 228, endPoint x: 536, endPoint y: 194, distance: 34.2
click at [536, 194] on div at bounding box center [554, 138] width 130 height 290
drag, startPoint x: 544, startPoint y: 227, endPoint x: 552, endPoint y: 183, distance: 44.8
click at [552, 183] on div at bounding box center [554, 138] width 130 height 290
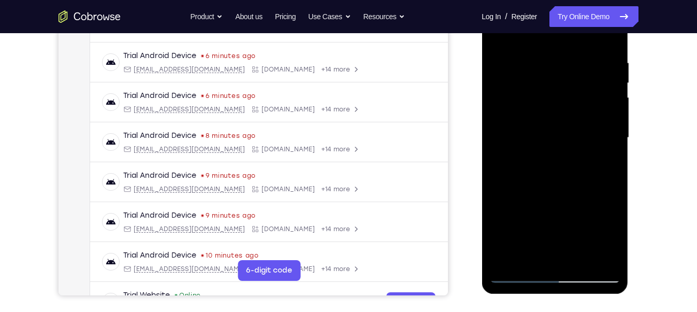
drag, startPoint x: 548, startPoint y: 233, endPoint x: 555, endPoint y: 178, distance: 55.9
click at [555, 178] on div at bounding box center [554, 138] width 130 height 290
drag, startPoint x: 551, startPoint y: 234, endPoint x: 555, endPoint y: 193, distance: 41.7
click at [555, 193] on div at bounding box center [554, 138] width 130 height 290
drag, startPoint x: 554, startPoint y: 229, endPoint x: 558, endPoint y: 184, distance: 45.2
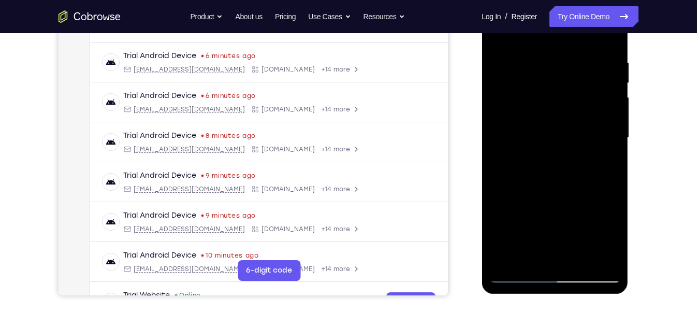
click at [558, 184] on div at bounding box center [554, 138] width 130 height 290
click at [549, 164] on div at bounding box center [554, 138] width 130 height 290
drag, startPoint x: 524, startPoint y: 231, endPoint x: 524, endPoint y: 195, distance: 36.8
click at [524, 195] on div at bounding box center [554, 138] width 130 height 290
click at [526, 228] on div at bounding box center [554, 138] width 130 height 290
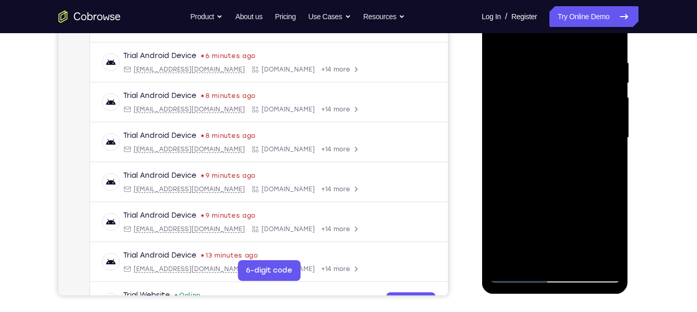
click at [551, 158] on div at bounding box center [554, 138] width 130 height 290
click at [535, 135] on div at bounding box center [554, 138] width 130 height 290
click at [533, 254] on div at bounding box center [554, 138] width 130 height 290
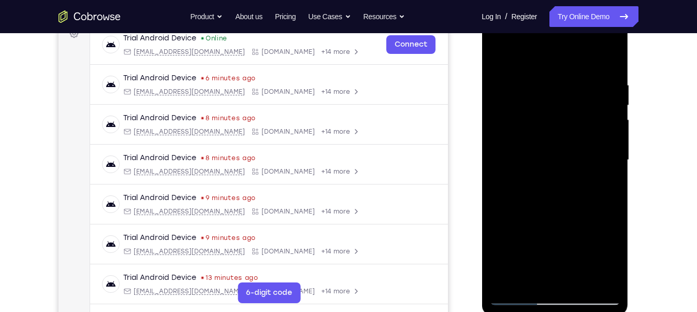
scroll to position [166, 0]
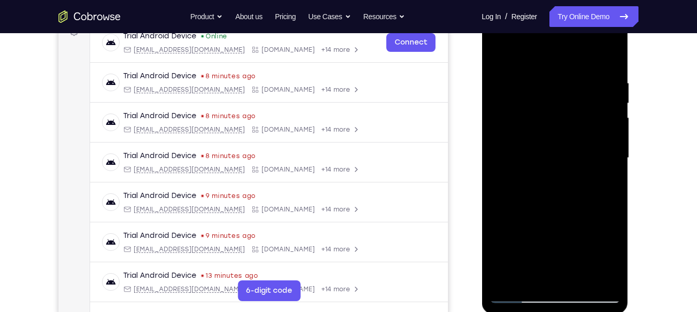
click at [534, 179] on div at bounding box center [554, 158] width 130 height 290
click at [528, 273] on div at bounding box center [554, 158] width 130 height 290
click at [514, 216] on div at bounding box center [554, 158] width 130 height 290
click at [523, 176] on div at bounding box center [554, 158] width 130 height 290
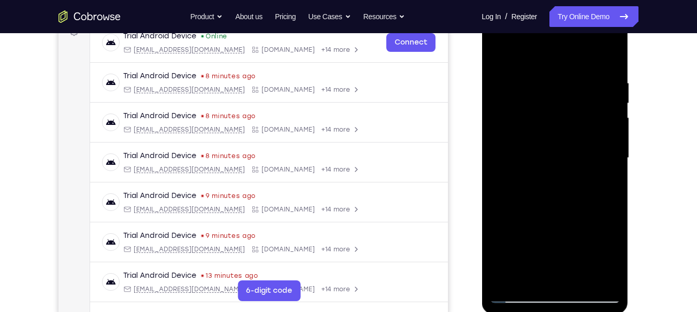
click at [528, 172] on div at bounding box center [554, 158] width 130 height 290
click at [500, 214] on div at bounding box center [554, 158] width 130 height 290
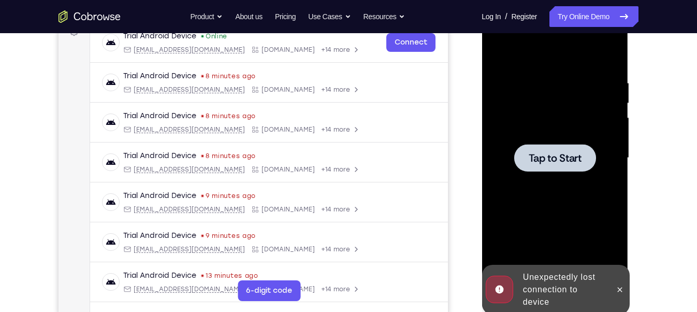
click at [563, 166] on div at bounding box center [554, 157] width 82 height 27
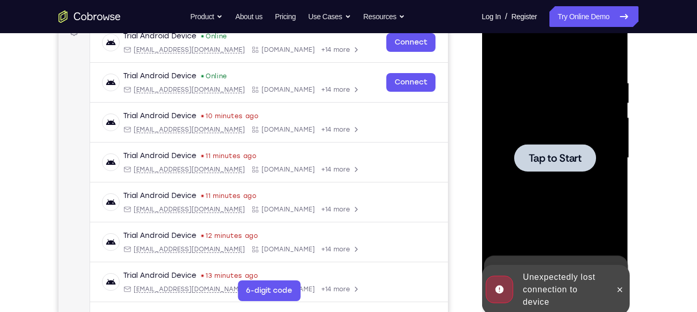
click at [562, 161] on span "Tap to Start" at bounding box center [554, 158] width 53 height 10
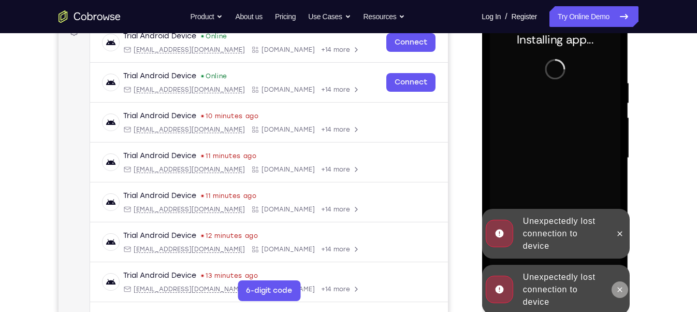
click at [623, 287] on icon at bounding box center [619, 289] width 8 height 8
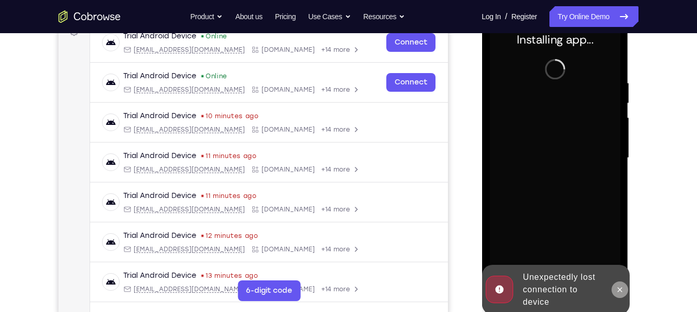
click at [623, 235] on div "Installing app..." at bounding box center [554, 159] width 146 height 308
click at [622, 283] on button at bounding box center [619, 289] width 17 height 17
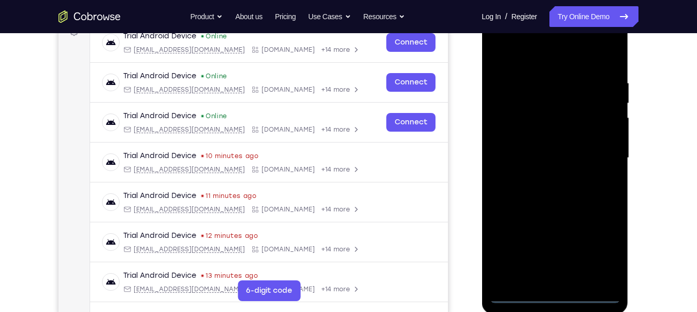
click at [551, 288] on div at bounding box center [554, 158] width 130 height 290
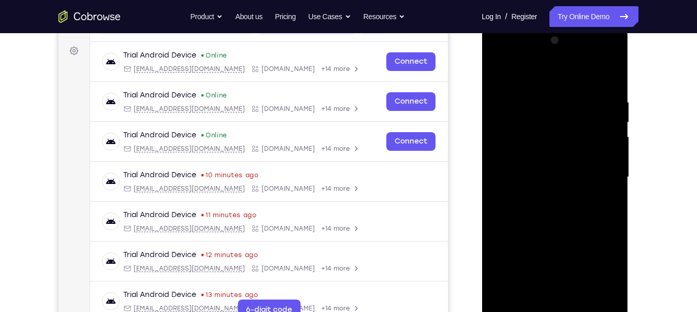
scroll to position [185, 0]
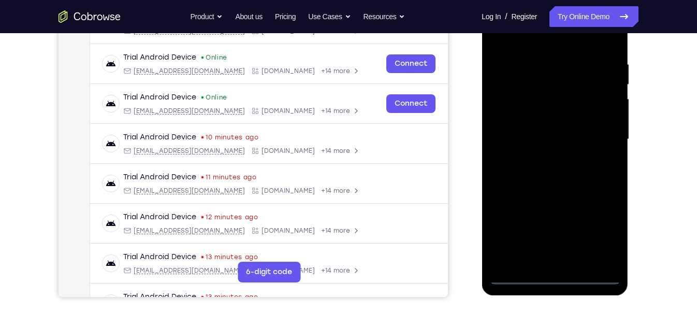
click at [554, 276] on div at bounding box center [554, 139] width 130 height 290
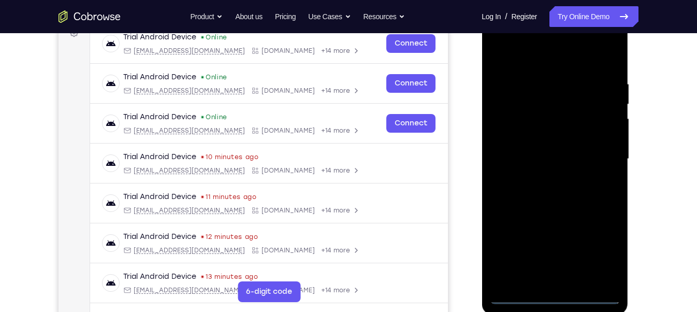
scroll to position [164, 0]
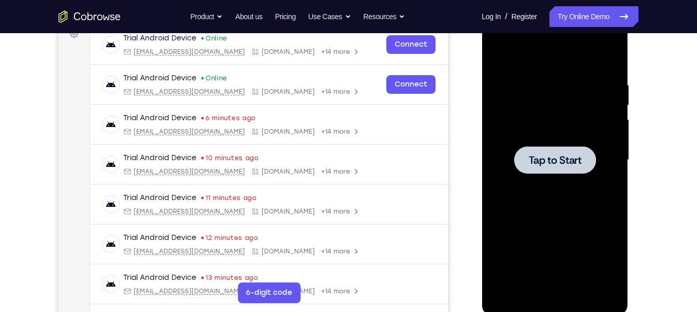
click at [528, 137] on div at bounding box center [554, 160] width 130 height 290
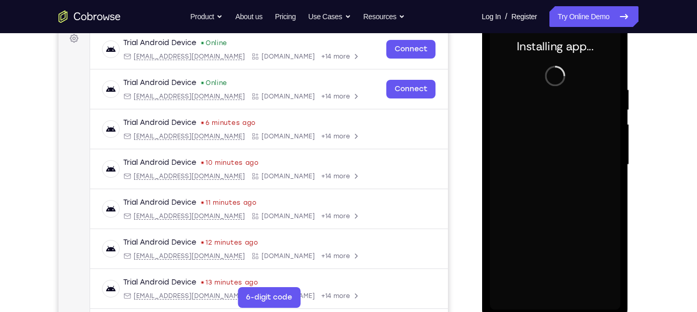
scroll to position [159, 0]
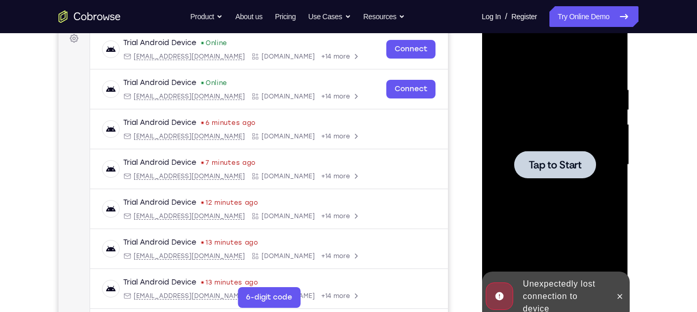
click at [555, 174] on div at bounding box center [554, 164] width 82 height 27
